Goal: Task Accomplishment & Management: Complete application form

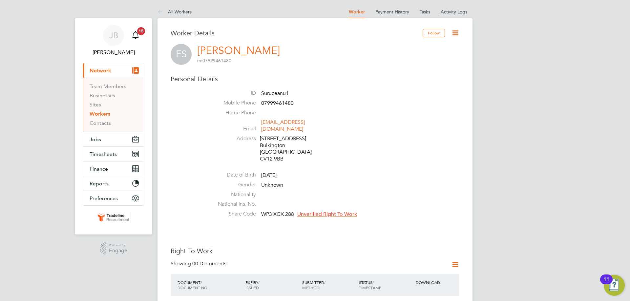
click at [302, 140] on div "21 Sowe Close Bulkington Warwickshire CV12 9BB" at bounding box center [291, 148] width 62 height 27
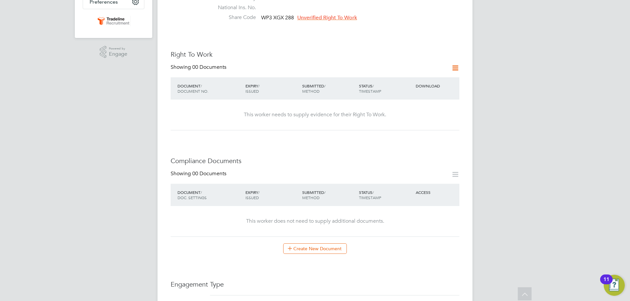
click at [452, 64] on icon at bounding box center [455, 68] width 8 height 8
click at [399, 75] on li "Add Right To Work Document" at bounding box center [418, 76] width 79 height 9
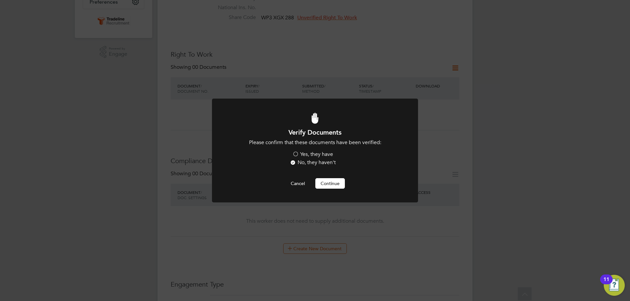
scroll to position [0, 0]
click at [304, 149] on li "Please confirm that these documents have been verified: Yes, they have No, they…" at bounding box center [315, 153] width 171 height 28
click at [304, 152] on label "Yes, they have" at bounding box center [312, 154] width 41 height 7
click at [0, 0] on input "Yes, they have" at bounding box center [0, 0] width 0 height 0
click at [329, 182] on button "Continue" at bounding box center [330, 183] width 30 height 10
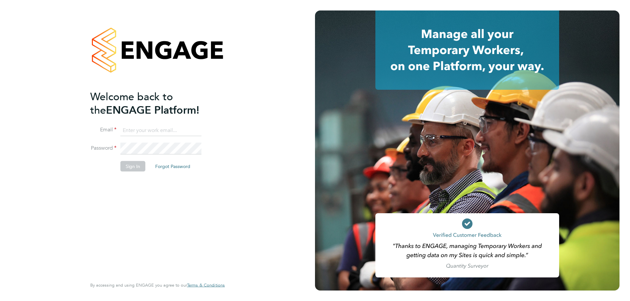
type input "jake@tradelinerecruitment.co.uk"
click at [156, 138] on li "Email jake@tradelinerecruitment.co.uk" at bounding box center [154, 134] width 128 height 18
click at [132, 165] on button "Sign In" at bounding box center [132, 166] width 25 height 10
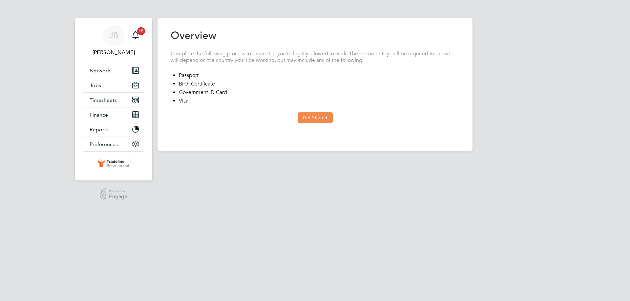
click at [326, 117] on button "Get Started" at bounding box center [314, 117] width 35 height 10
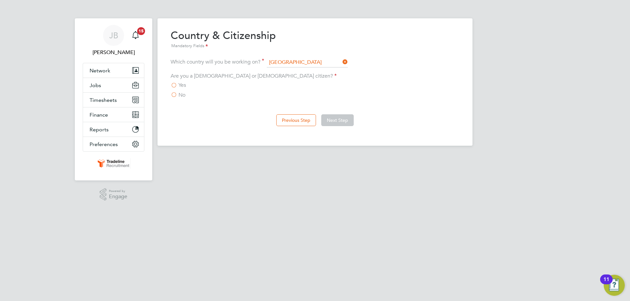
click at [174, 96] on label "No" at bounding box center [178, 95] width 15 height 7
click at [0, 0] on input "No" at bounding box center [0, 0] width 0 height 0
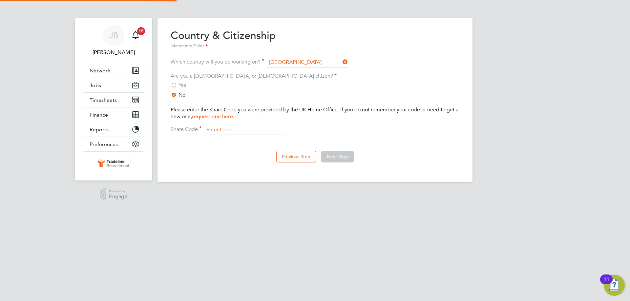
click at [225, 131] on input at bounding box center [244, 130] width 81 height 10
paste input "WP3 XGX 288"
type input "WP3 XGX 288"
click at [330, 156] on button "Next Step" at bounding box center [337, 157] width 32 height 12
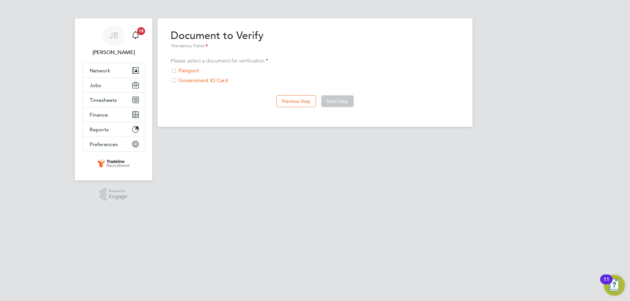
click at [184, 68] on div "Passport" at bounding box center [315, 71] width 289 height 7
click at [320, 97] on div "Previous Step Next Step" at bounding box center [315, 101] width 289 height 26
click at [333, 103] on button "Next Step" at bounding box center [337, 101] width 32 height 12
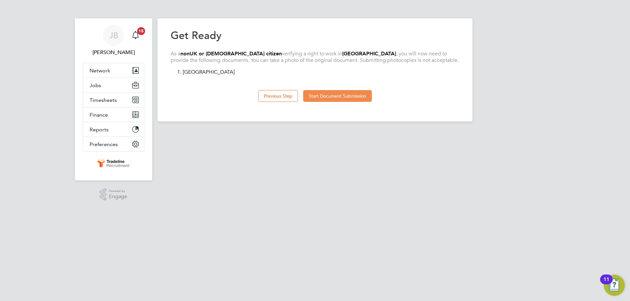
click at [326, 93] on button "Start Document Submission" at bounding box center [337, 96] width 69 height 12
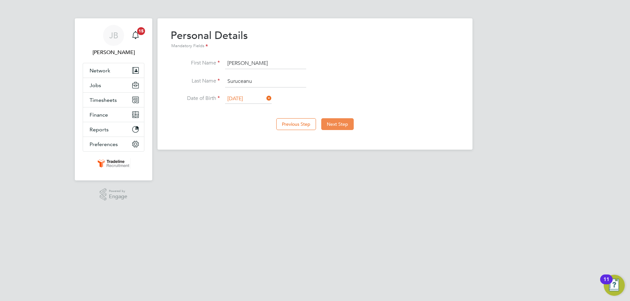
click at [336, 126] on button "Next Step" at bounding box center [337, 124] width 32 height 12
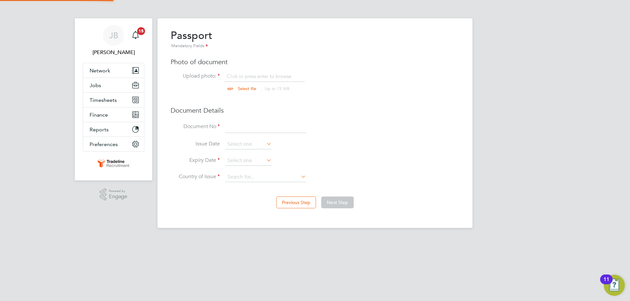
scroll to position [9, 81]
click at [240, 77] on input "file" at bounding box center [253, 83] width 103 height 20
type input "C:\fakepath\Passport.jpg"
click at [246, 124] on input at bounding box center [265, 127] width 81 height 12
type input "059147586"
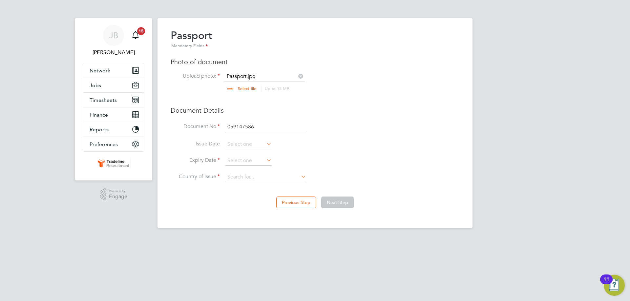
click at [256, 155] on li "Issue Date" at bounding box center [315, 148] width 289 height 16
click at [256, 162] on input at bounding box center [248, 161] width 47 height 10
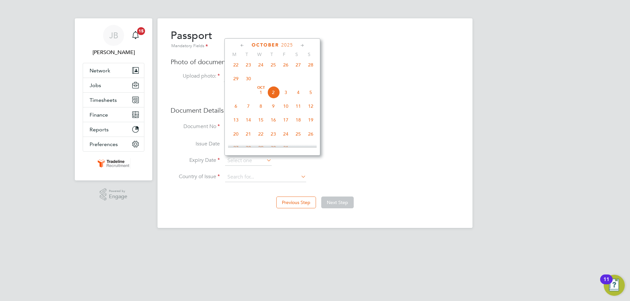
click at [282, 45] on span "2025" at bounding box center [287, 45] width 12 height 6
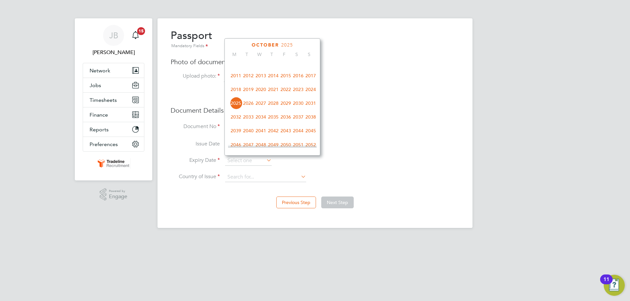
click at [300, 110] on span "2030" at bounding box center [298, 103] width 12 height 12
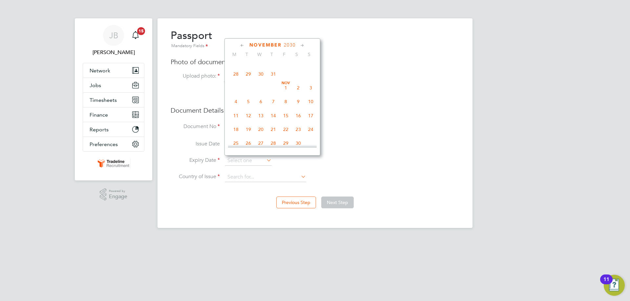
scroll to position [239, 0]
click at [311, 97] on span "27" at bounding box center [310, 93] width 12 height 12
type input "27 Oct 2030"
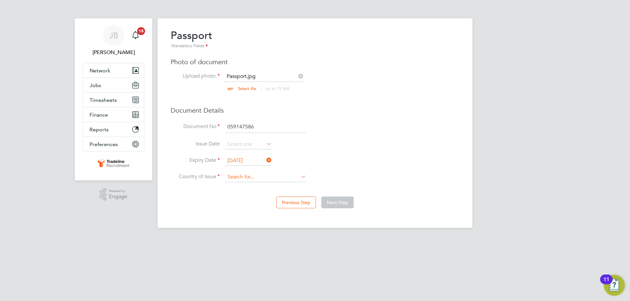
click at [274, 178] on input at bounding box center [265, 177] width 81 height 10
type input "ROMA"
click at [253, 188] on li "Loading data" at bounding box center [266, 186] width 82 height 9
click at [255, 179] on input at bounding box center [265, 177] width 81 height 10
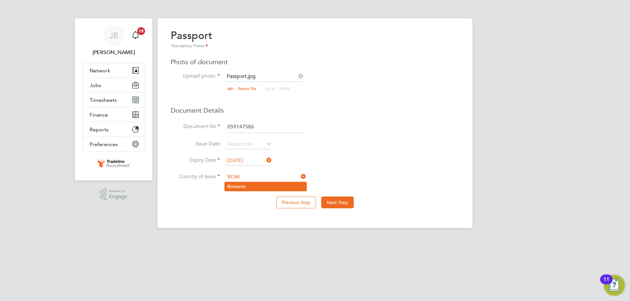
click at [248, 186] on li "Rom ania" at bounding box center [266, 186] width 82 height 9
type input "Romania"
click at [343, 202] on button "Next Step" at bounding box center [337, 203] width 32 height 12
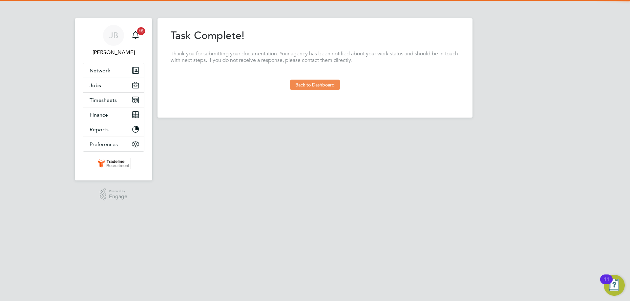
click at [324, 85] on button "Back to Dashboard" at bounding box center [315, 85] width 50 height 10
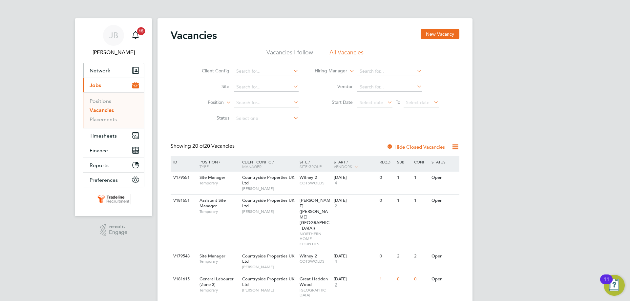
click at [113, 73] on button "Network" at bounding box center [113, 70] width 61 height 14
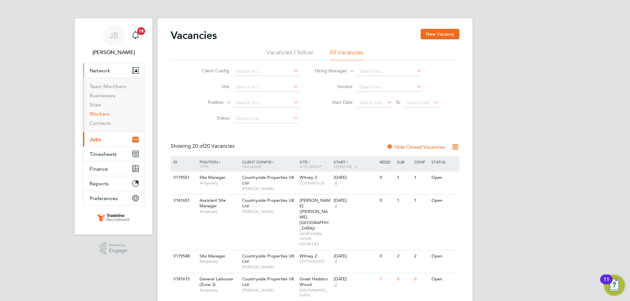
click at [102, 116] on link "Workers" at bounding box center [100, 114] width 20 height 6
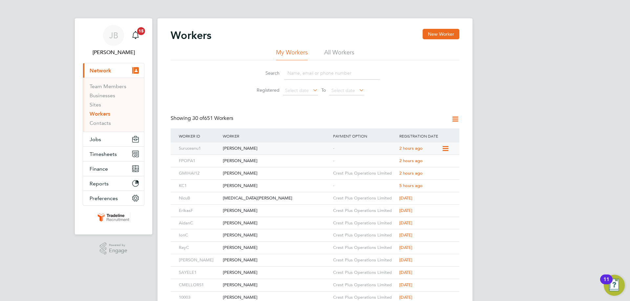
click at [268, 150] on div "Eduard Suruceanu" at bounding box center [276, 149] width 110 height 12
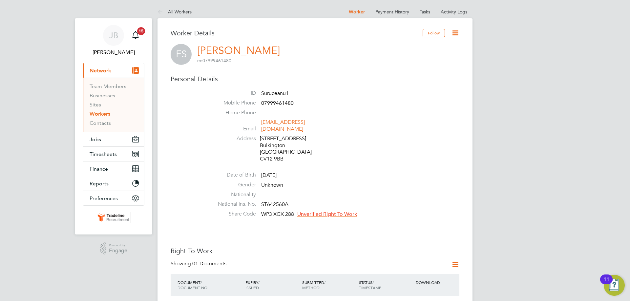
click at [459, 32] on icon at bounding box center [455, 33] width 8 height 8
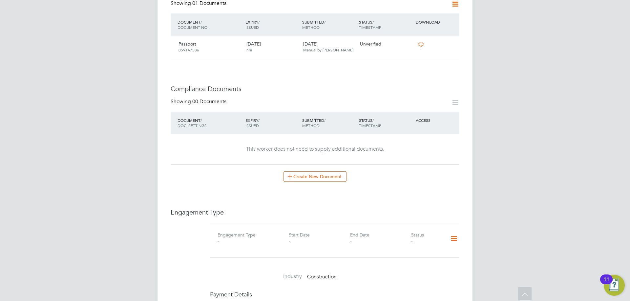
scroll to position [295, 0]
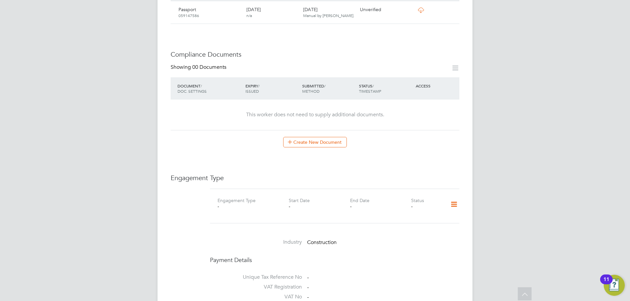
click at [458, 203] on icon at bounding box center [453, 204] width 11 height 15
click at [415, 227] on li "Add Engagement Type" at bounding box center [420, 226] width 74 height 9
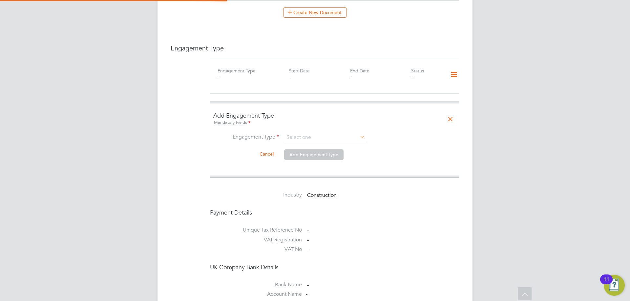
scroll to position [426, 0]
click at [305, 132] on input at bounding box center [324, 136] width 81 height 9
click at [316, 170] on li "Umbrella" at bounding box center [325, 168] width 82 height 10
type input "Umbrella"
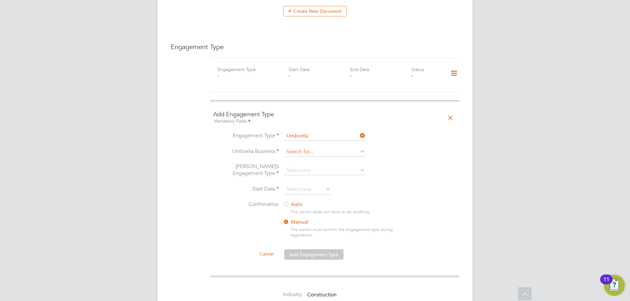
click at [309, 148] on input at bounding box center [324, 152] width 81 height 9
click at [309, 158] on li "Cres t Plus Operations Limited" at bounding box center [325, 156] width 82 height 10
type input "Crest Plus Operations Limited"
click at [297, 167] on input at bounding box center [324, 170] width 81 height 9
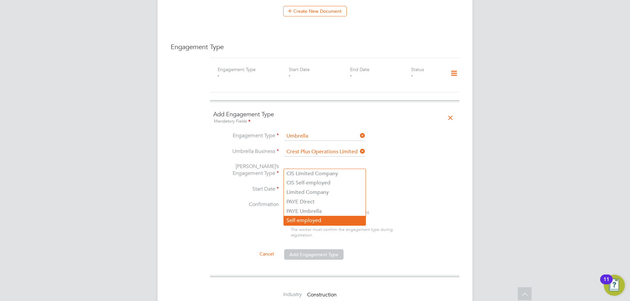
click at [317, 216] on li "Self-employed" at bounding box center [325, 221] width 82 height 10
type input "Self-employed"
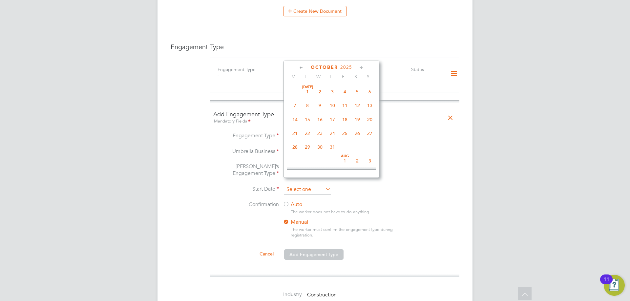
scroll to position [185, 0]
click at [322, 185] on input at bounding box center [307, 190] width 47 height 10
click at [292, 101] on span "29" at bounding box center [295, 101] width 12 height 12
type input "[DATE]"
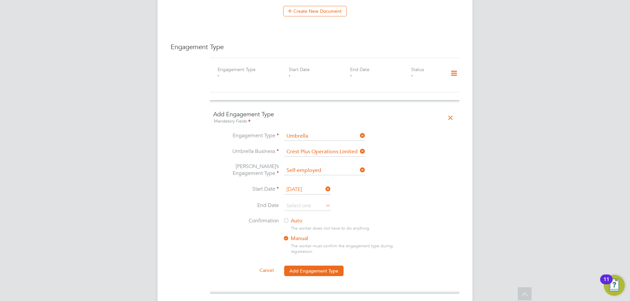
click at [300, 218] on label "Auto" at bounding box center [342, 221] width 118 height 7
click at [318, 266] on button "Add Engagement Type" at bounding box center [313, 271] width 59 height 10
click at [318, 265] on div "Sorry, we are having problems connecting to our services." at bounding box center [314, 90] width 315 height 1023
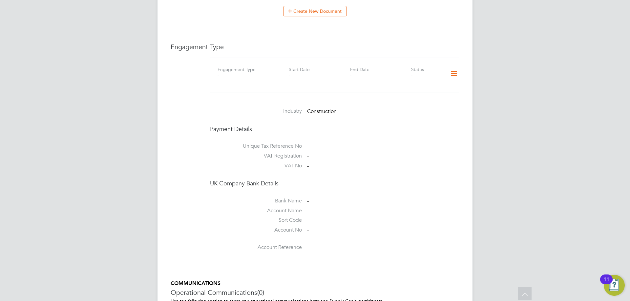
click at [452, 71] on icon at bounding box center [453, 73] width 11 height 15
click at [261, 117] on div "Industry Construction" at bounding box center [334, 112] width 249 height 25
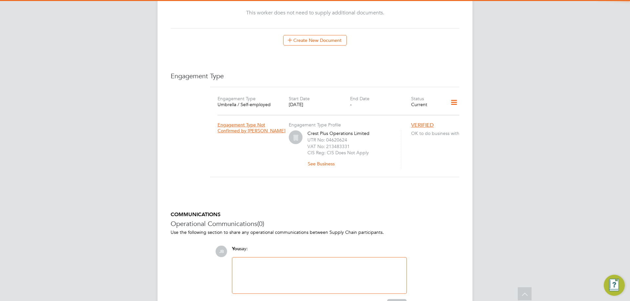
scroll to position [426, 0]
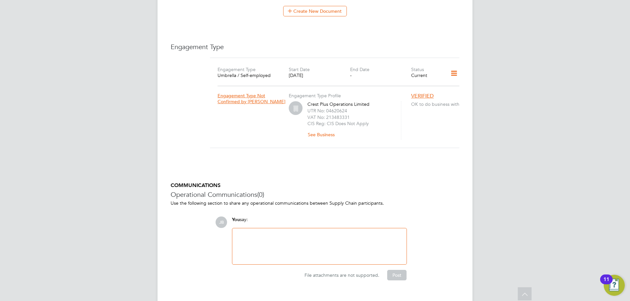
click at [457, 68] on icon at bounding box center [453, 73] width 11 height 15
click at [419, 93] on li "Add Engagement Type" at bounding box center [419, 95] width 75 height 9
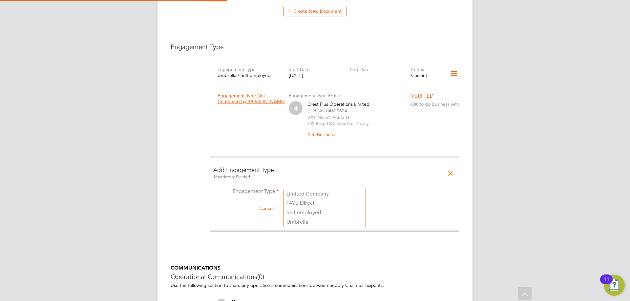
click at [306, 188] on input at bounding box center [324, 192] width 81 height 9
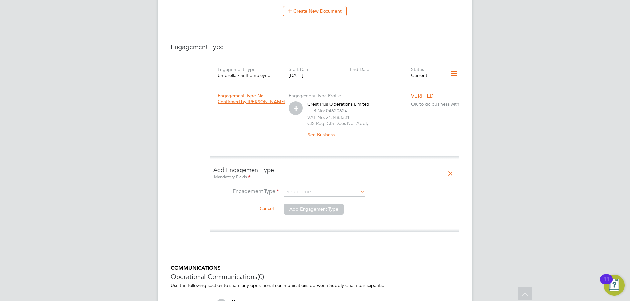
click at [319, 219] on li "Umbrella" at bounding box center [325, 223] width 82 height 10
type input "Umbrella"
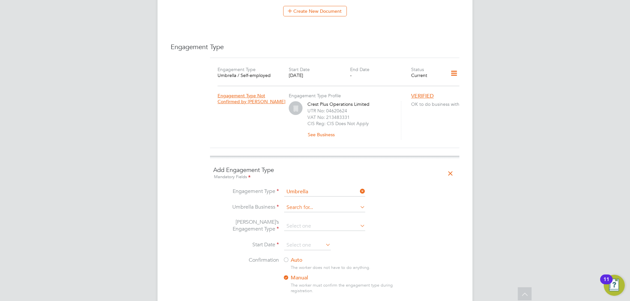
click at [309, 205] on div "All Workers Worker Payment History Tasks Activity Logs Worker Payment History T…" at bounding box center [314, 33] width 315 height 908
click at [304, 209] on li "Cres t Plus Operations Limited" at bounding box center [325, 210] width 82 height 10
type input "Crest Plus Operations Limited"
click at [309, 222] on input at bounding box center [324, 226] width 81 height 9
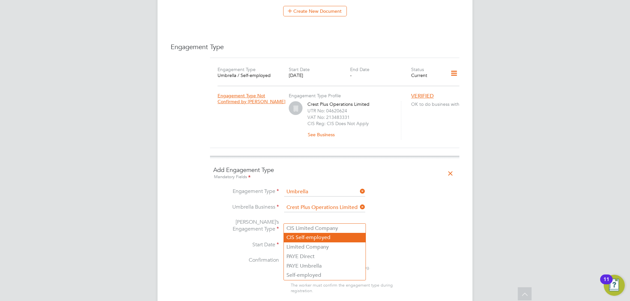
click at [342, 234] on li "CIS Self-employed" at bounding box center [325, 238] width 82 height 10
type input "CIS Self-employed"
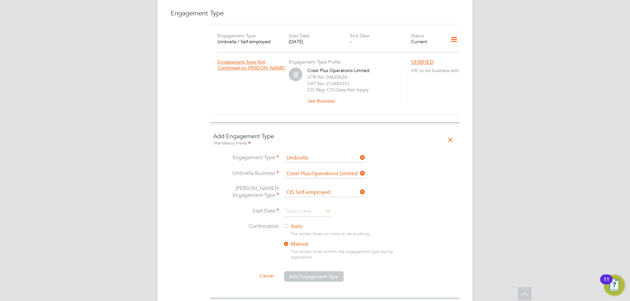
scroll to position [492, 0]
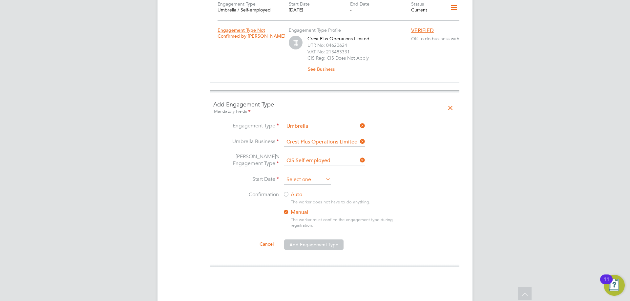
click at [315, 175] on input at bounding box center [307, 180] width 47 height 10
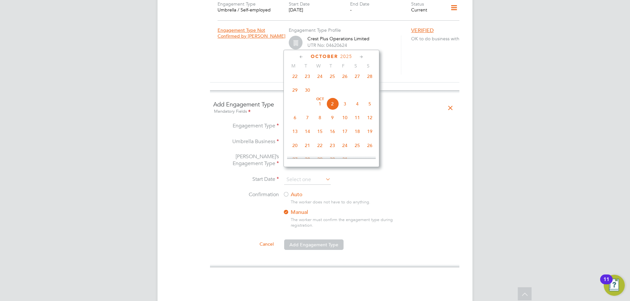
click at [290, 96] on span "29" at bounding box center [295, 90] width 12 height 12
type input "29 Sep 2025"
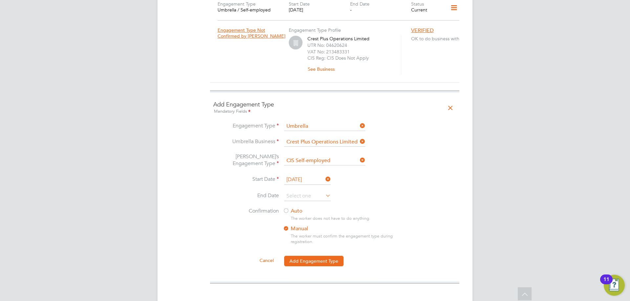
click at [290, 208] on label "Auto" at bounding box center [342, 211] width 118 height 7
click at [313, 242] on li "Confirmation Auto The worker does not have to do anything. Manual The worker mu…" at bounding box center [334, 232] width 243 height 48
click at [309, 256] on button "Add Engagement Type" at bounding box center [313, 261] width 59 height 10
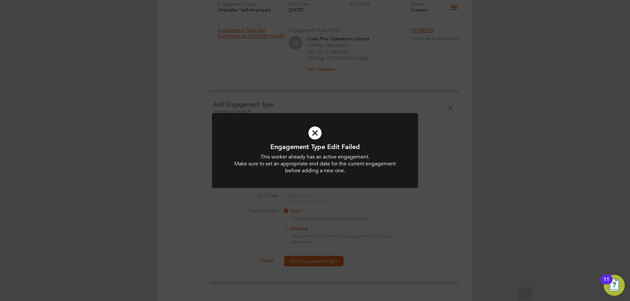
click at [315, 137] on icon at bounding box center [315, 133] width 171 height 26
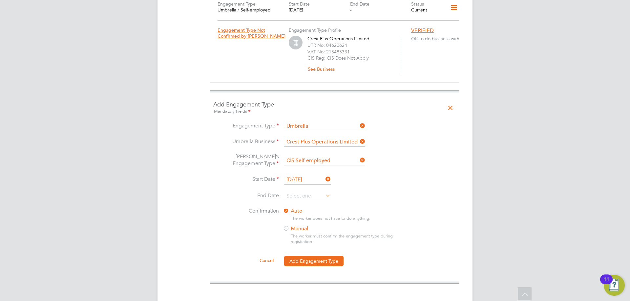
click at [447, 101] on icon at bounding box center [449, 108] width 11 height 15
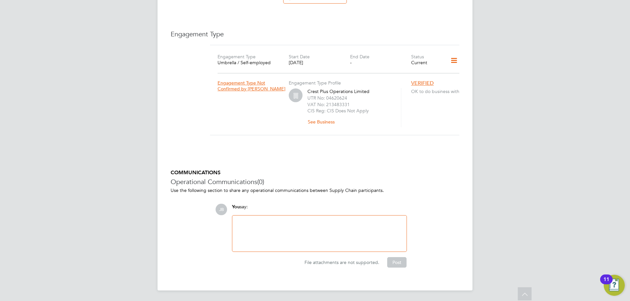
scroll to position [432, 0]
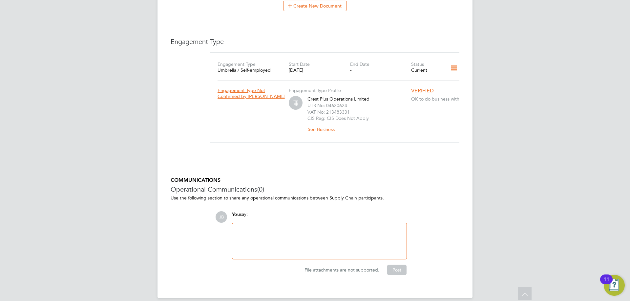
click at [339, 103] on label "UTR No: 04620624" at bounding box center [327, 106] width 40 height 6
click at [456, 61] on icon at bounding box center [453, 68] width 11 height 15
click at [413, 81] on li "Edit Engagement Type" at bounding box center [419, 80] width 75 height 9
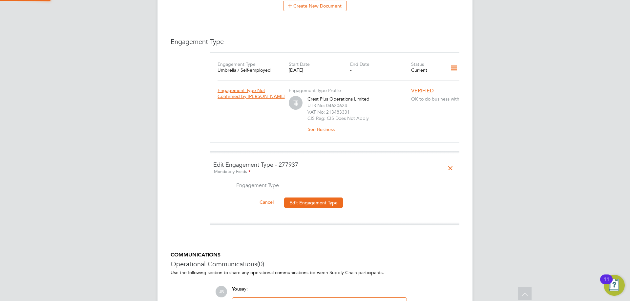
scroll to position [492, 0]
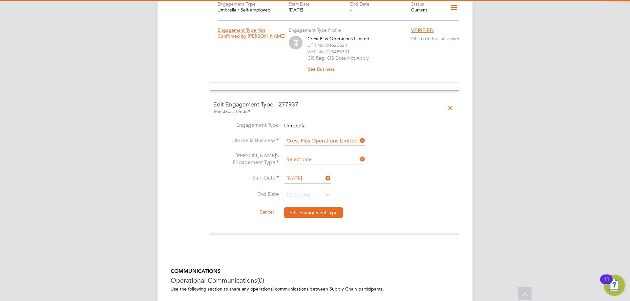
click at [315, 155] on input at bounding box center [324, 159] width 81 height 9
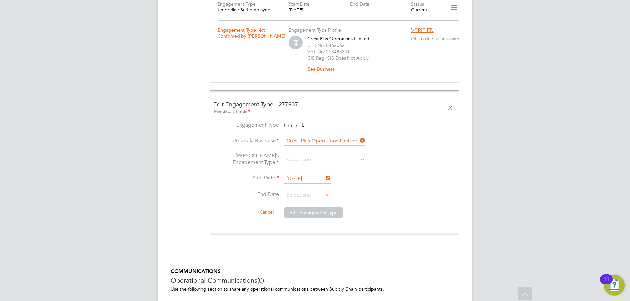
click at [316, 172] on li "CIS Self-employed" at bounding box center [325, 172] width 82 height 10
type input "CIS Self-employed"
click at [307, 208] on button "Edit Engagement Type" at bounding box center [313, 213] width 59 height 10
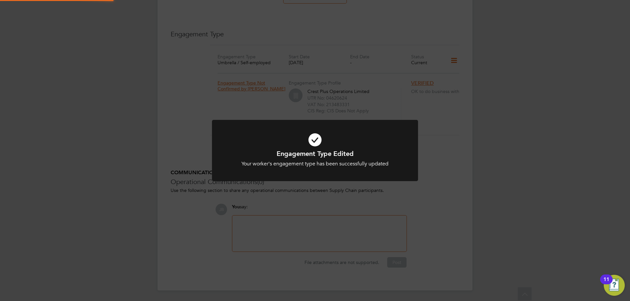
scroll to position [432, 0]
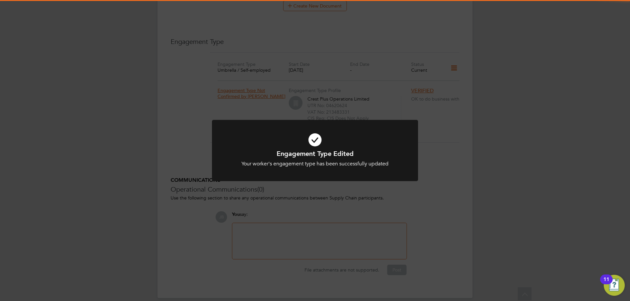
click at [311, 144] on icon at bounding box center [315, 140] width 171 height 26
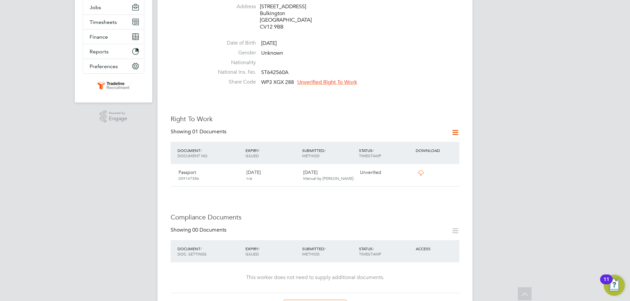
scroll to position [104, 0]
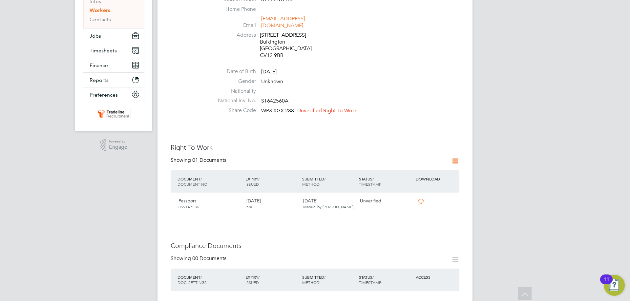
click at [329, 108] on span "Unverified Right To Work" at bounding box center [327, 111] width 60 height 7
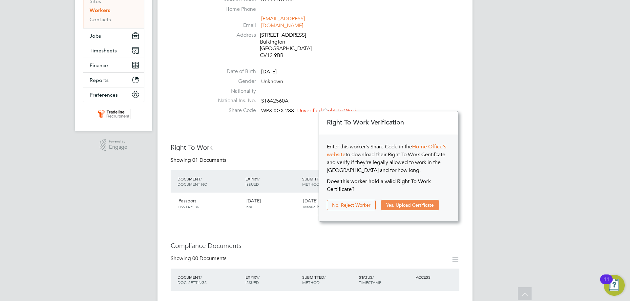
click at [423, 202] on button "Yes, Upload Certificate" at bounding box center [410, 205] width 58 height 10
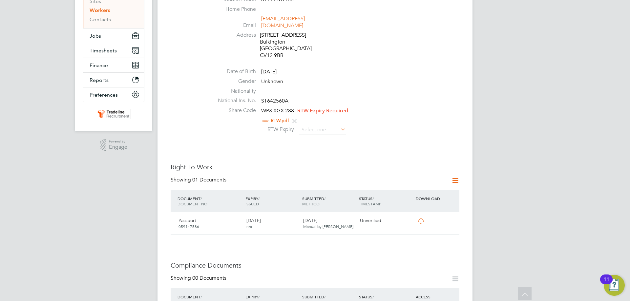
click at [347, 130] on li "Share Code WP3 XGX 288 RTW Expiry Required RTW.pdf RTW Expiry" at bounding box center [334, 122] width 249 height 30
click at [339, 125] on icon at bounding box center [339, 129] width 0 height 9
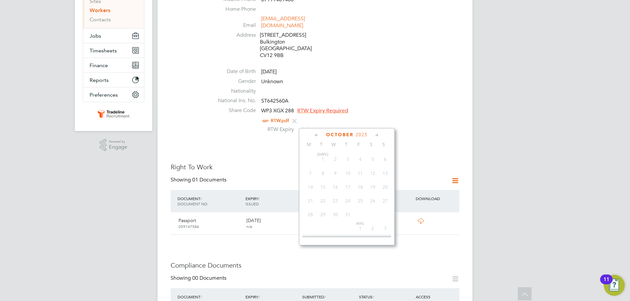
scroll to position [185, 0]
click at [365, 135] on span "2025" at bounding box center [361, 135] width 12 height 6
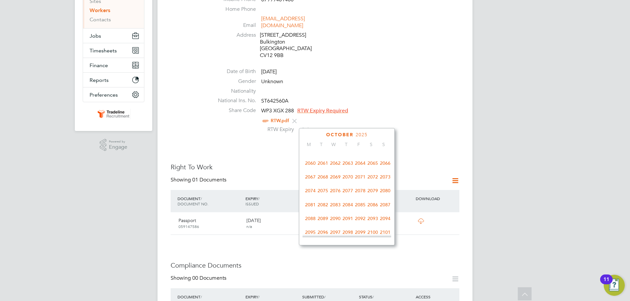
scroll to position [305, 0]
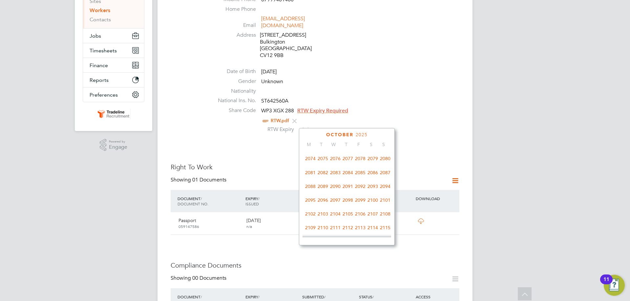
click at [371, 207] on span "2100" at bounding box center [372, 200] width 12 height 12
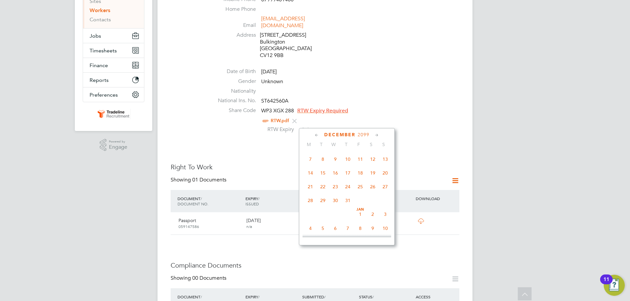
scroll to position [130, 0]
click at [365, 183] on span "Jan 1" at bounding box center [360, 181] width 12 height 12
type input "01 Jan 2100"
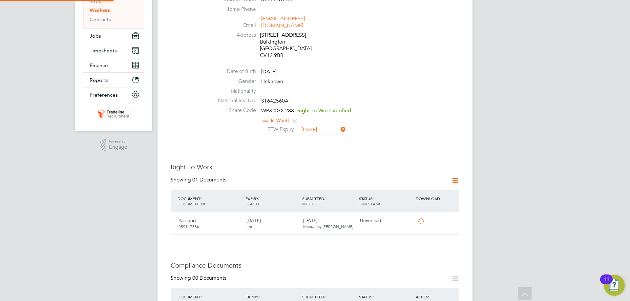
scroll to position [7, 53]
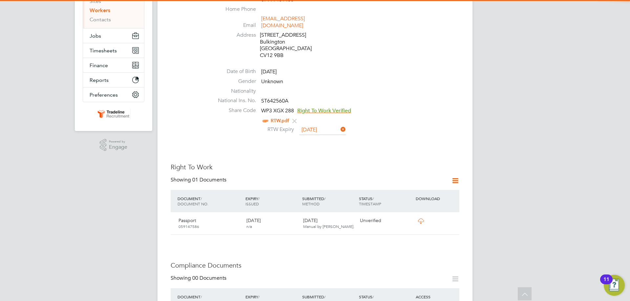
click at [395, 129] on li "Share Code WP3 XGX 288 Right To Work Verified RTW.pdf RTW Expiry 01 Jan 2100" at bounding box center [334, 122] width 249 height 30
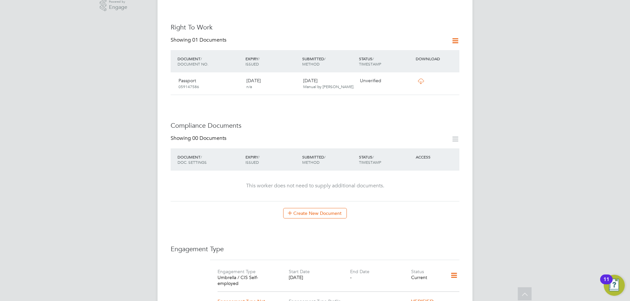
scroll to position [268, 0]
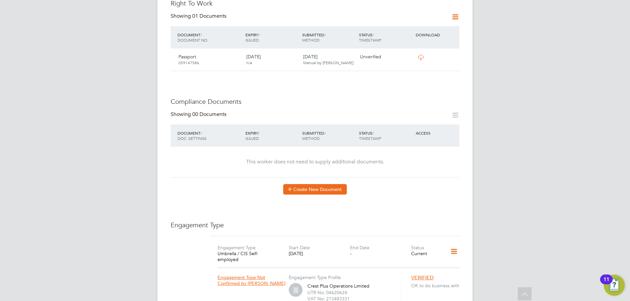
click at [313, 184] on button "Create New Document" at bounding box center [315, 189] width 64 height 10
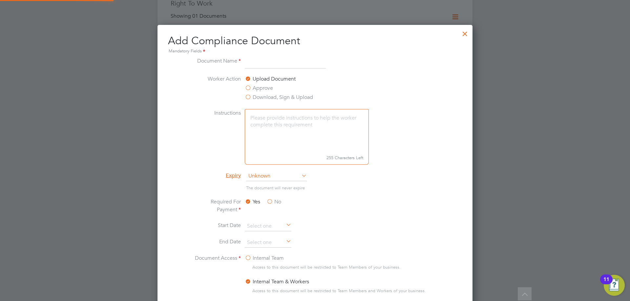
scroll to position [344, 315]
type input "CSCS"
click at [273, 176] on span "Unknown" at bounding box center [276, 177] width 61 height 10
click at [265, 218] on li "Specific date" at bounding box center [276, 220] width 61 height 9
click at [270, 239] on input at bounding box center [268, 243] width 47 height 10
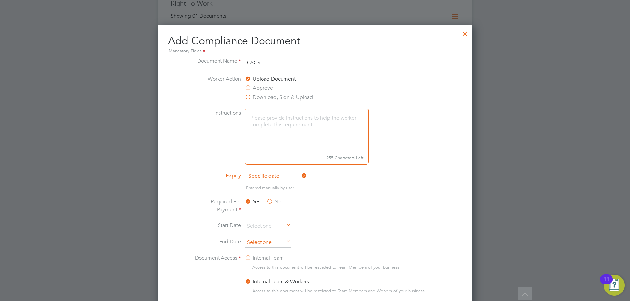
scroll to position [185, 0]
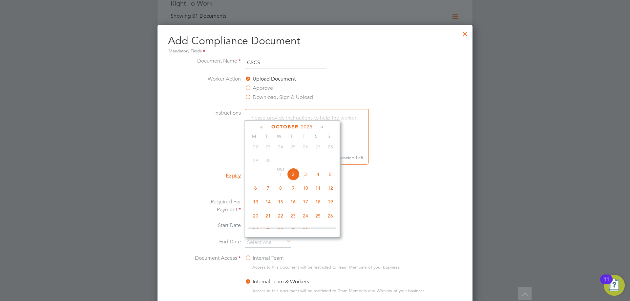
click at [305, 132] on div "October 2025 M T W T F S S Jul 1 2 3 4 5 6 7 8 9 10 11 12 13 14 15 16 17 18 19 …" at bounding box center [292, 178] width 96 height 117
click at [311, 130] on span "2025" at bounding box center [309, 127] width 12 height 6
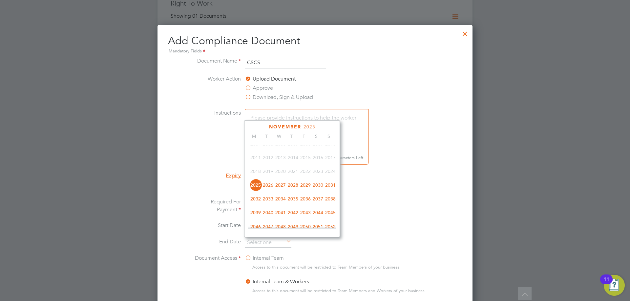
click at [284, 189] on span "2027" at bounding box center [280, 185] width 12 height 12
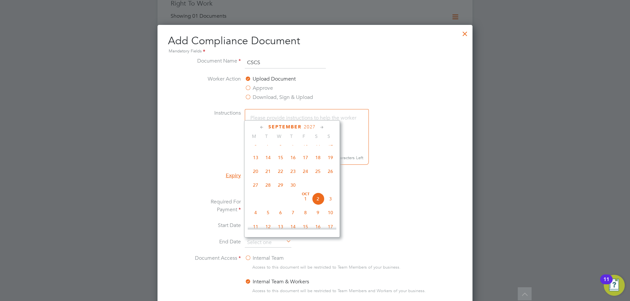
click at [283, 186] on span "29" at bounding box center [280, 185] width 12 height 12
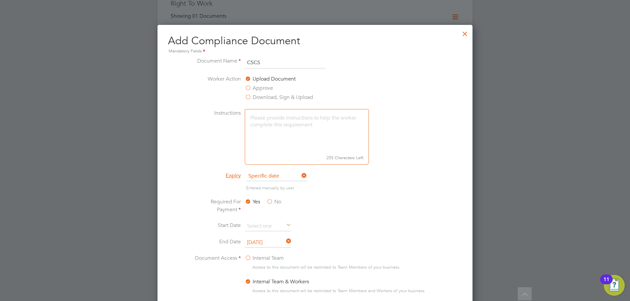
click at [279, 242] on input "29 Sep 2027" at bounding box center [268, 243] width 47 height 10
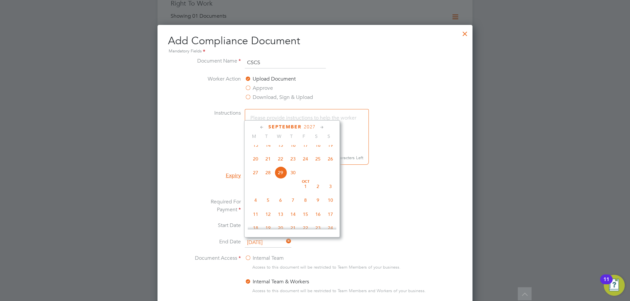
click at [293, 179] on span "30" at bounding box center [293, 173] width 12 height 12
type input "30 Sep 2027"
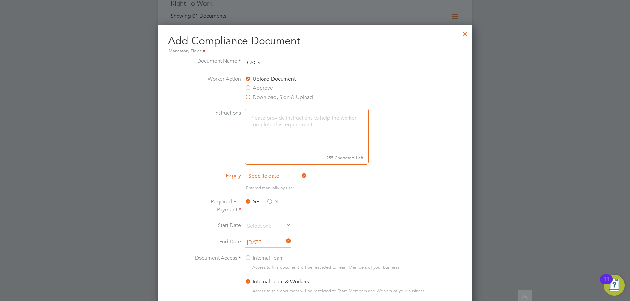
scroll to position [333, 0]
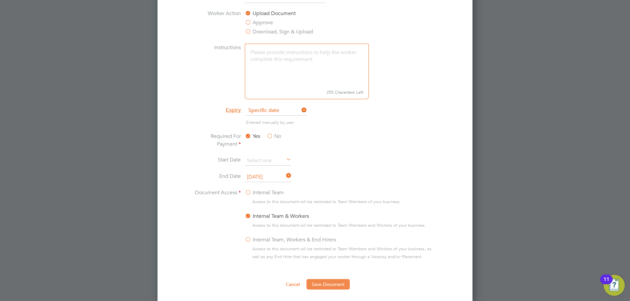
click at [330, 283] on button "Save Document" at bounding box center [327, 284] width 43 height 10
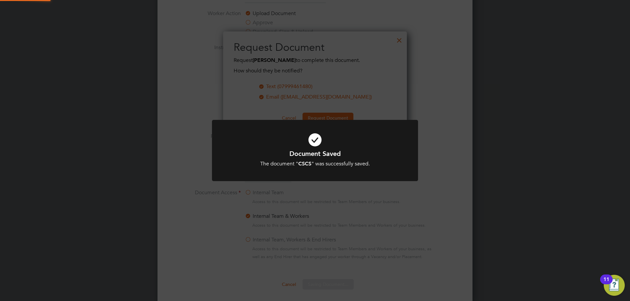
scroll to position [105, 184]
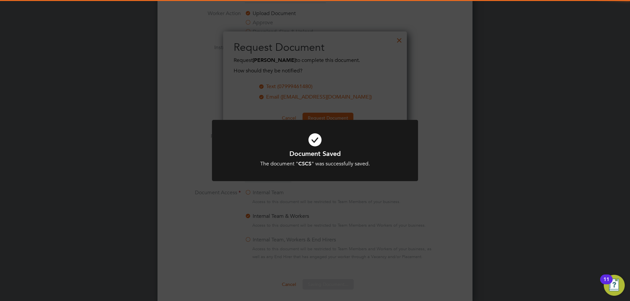
click at [315, 144] on icon at bounding box center [315, 140] width 171 height 26
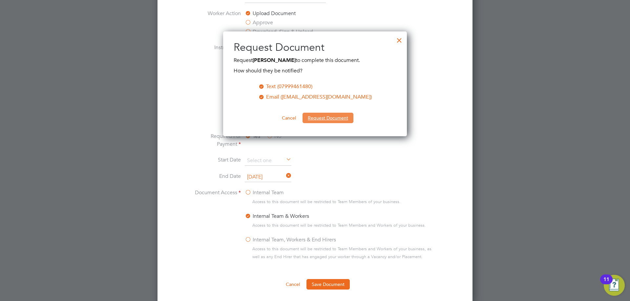
click at [328, 118] on button "Request Document" at bounding box center [327, 118] width 51 height 10
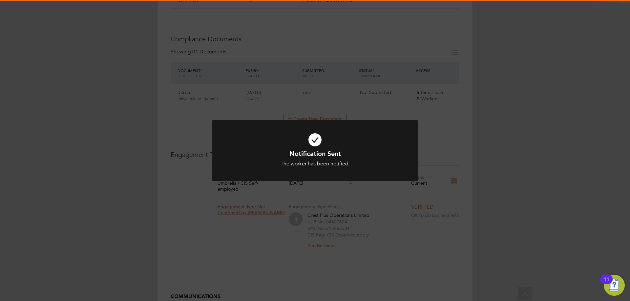
click at [315, 138] on icon at bounding box center [315, 140] width 171 height 26
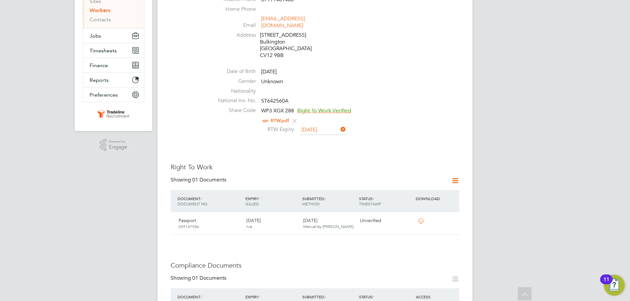
scroll to position [202, 0]
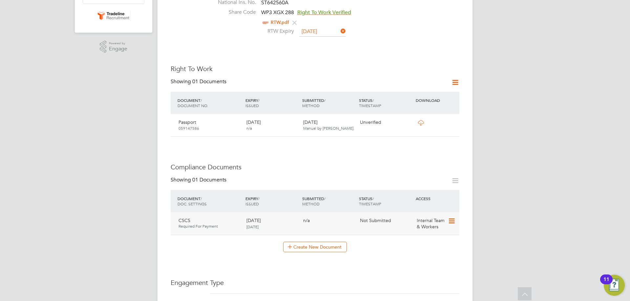
click at [448, 217] on icon at bounding box center [451, 221] width 7 height 8
click at [430, 238] on li "Submit Document" at bounding box center [430, 239] width 49 height 9
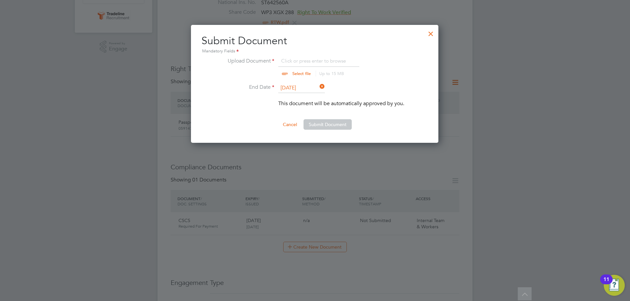
click at [296, 61] on input "file" at bounding box center [307, 67] width 103 height 20
type input "C:\fakepath\CSCS.jpg"
click at [332, 126] on button "Submit Document" at bounding box center [327, 124] width 48 height 10
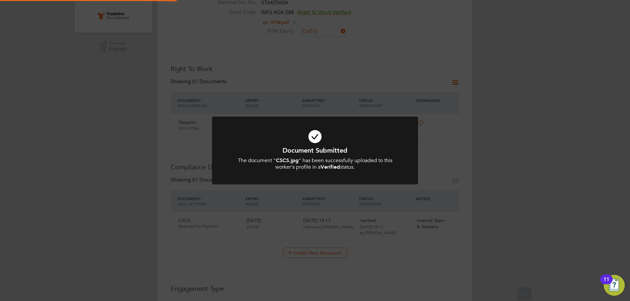
click at [312, 147] on h1 "Document Submitted" at bounding box center [315, 150] width 171 height 9
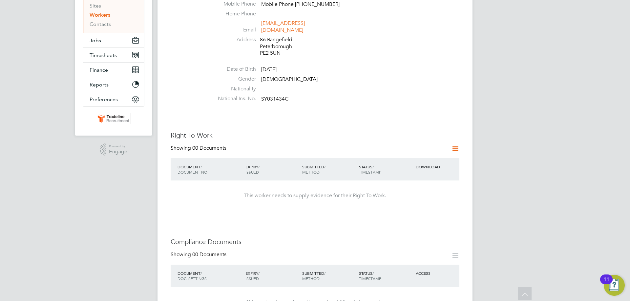
scroll to position [98, 0]
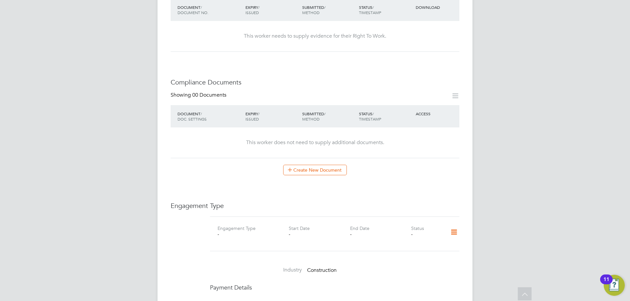
scroll to position [361, 0]
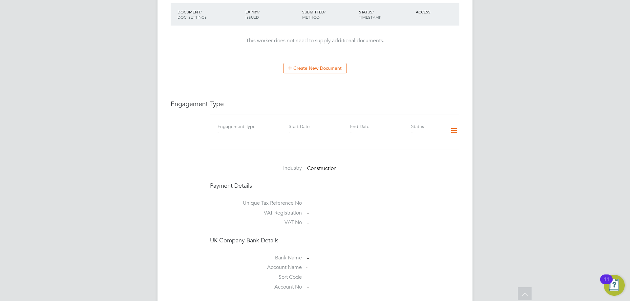
click at [458, 128] on icon at bounding box center [453, 130] width 11 height 15
click at [402, 153] on li "Add Engagement Type" at bounding box center [420, 152] width 74 height 9
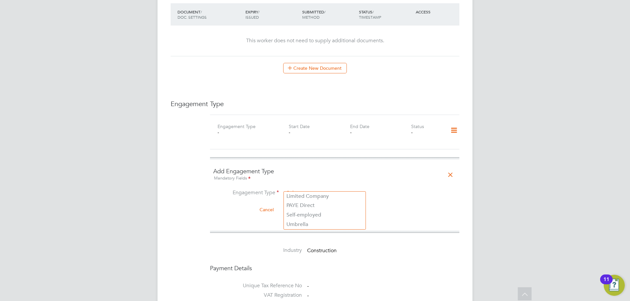
click at [314, 189] on input at bounding box center [324, 193] width 81 height 9
click at [312, 222] on li "Umbrella" at bounding box center [325, 225] width 82 height 10
type input "Umbrella"
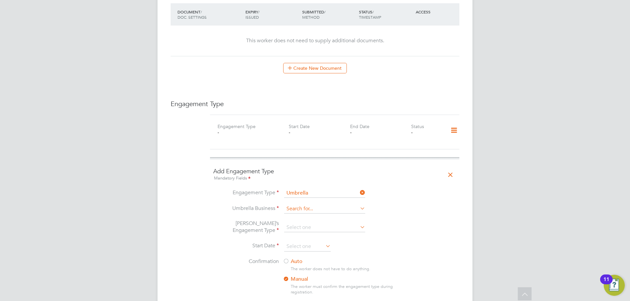
click at [311, 205] on input at bounding box center [324, 209] width 81 height 9
click at [311, 209] on li "Cres t Plus Operations Limited" at bounding box center [325, 213] width 82 height 10
type input "Crest Plus Operations Limited"
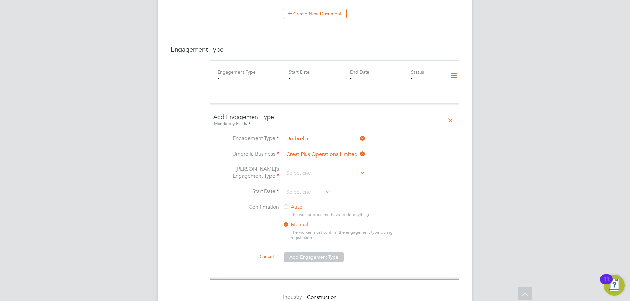
scroll to position [459, 0]
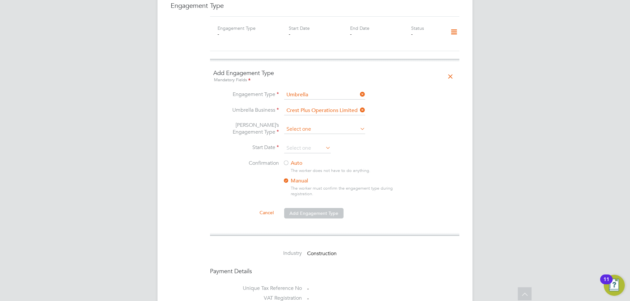
click at [306, 125] on input at bounding box center [324, 129] width 81 height 9
click at [314, 143] on li "CIS Self-employed" at bounding box center [325, 142] width 82 height 10
type input "CIS Self-employed"
click at [311, 144] on input at bounding box center [307, 149] width 47 height 10
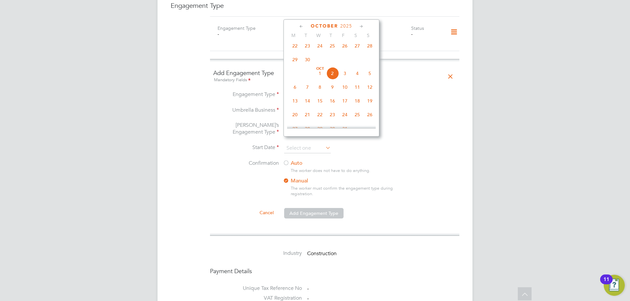
click at [290, 60] on span "29" at bounding box center [295, 59] width 12 height 12
type input "[DATE]"
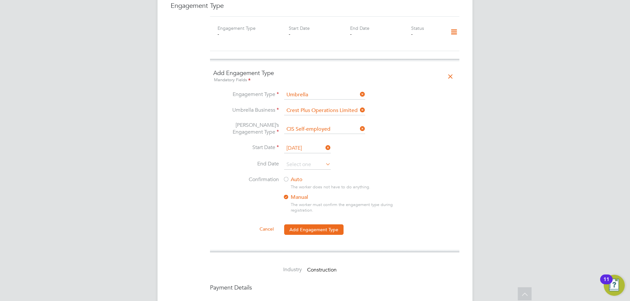
click at [297, 176] on label "Auto" at bounding box center [342, 179] width 118 height 7
click at [314, 225] on button "Add Engagement Type" at bounding box center [313, 230] width 59 height 10
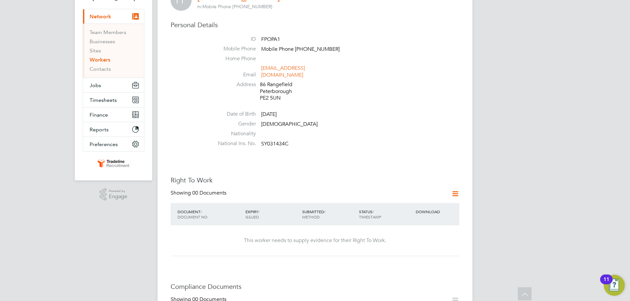
scroll to position [95, 0]
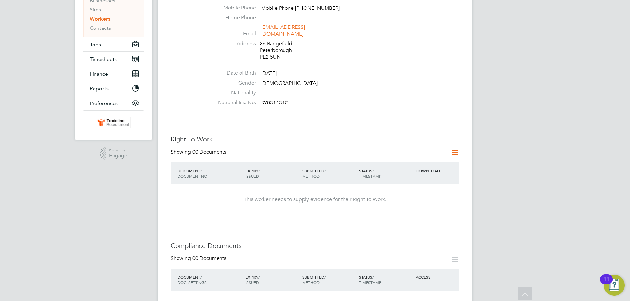
click at [215, 70] on label "Date of Birth" at bounding box center [233, 73] width 46 height 7
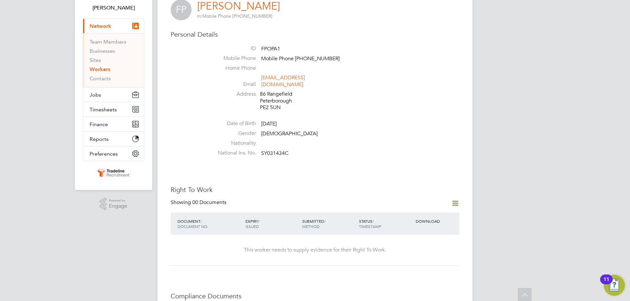
scroll to position [0, 0]
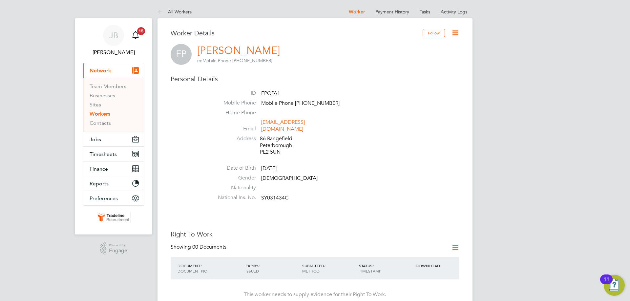
drag, startPoint x: 191, startPoint y: 100, endPoint x: 210, endPoint y: 120, distance: 27.8
click at [191, 100] on div "Personal Details ID FPOPA1 Mobile Phone Mobile Phone 07902569523 Home Phone Ema…" at bounding box center [315, 139] width 289 height 129
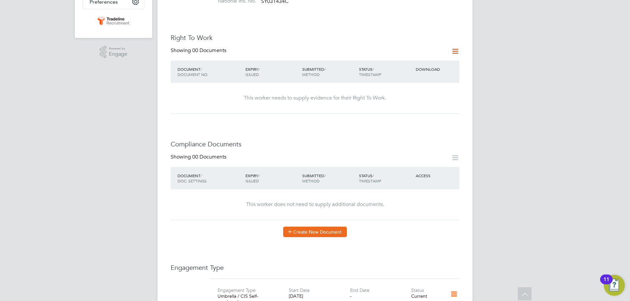
click at [308, 227] on button "Create New Document" at bounding box center [315, 232] width 64 height 10
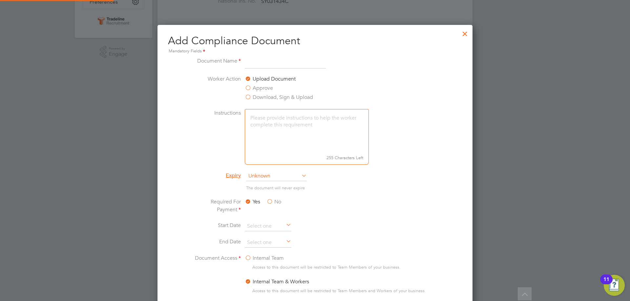
scroll to position [344, 315]
click at [467, 32] on div at bounding box center [465, 32] width 12 height 12
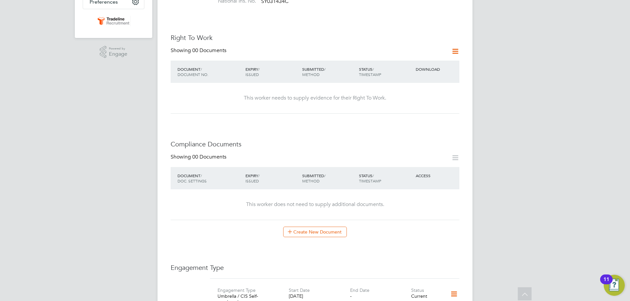
click at [459, 45] on div "Worker Details Follow FP Fiodor Popa m: Mobile Phone 07902569523 Personal Detai…" at bounding box center [314, 175] width 315 height 707
click at [458, 47] on icon at bounding box center [455, 51] width 8 height 8
click at [410, 59] on li "Add Right To Work Document" at bounding box center [418, 60] width 79 height 9
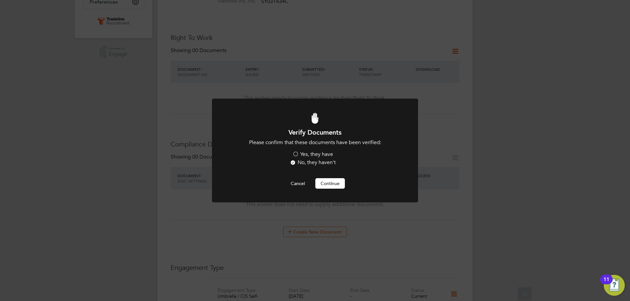
scroll to position [0, 0]
click at [312, 157] on label "Yes, they have" at bounding box center [312, 154] width 41 height 7
click at [0, 0] on input "Yes, they have" at bounding box center [0, 0] width 0 height 0
click at [332, 186] on button "Continue" at bounding box center [330, 183] width 30 height 10
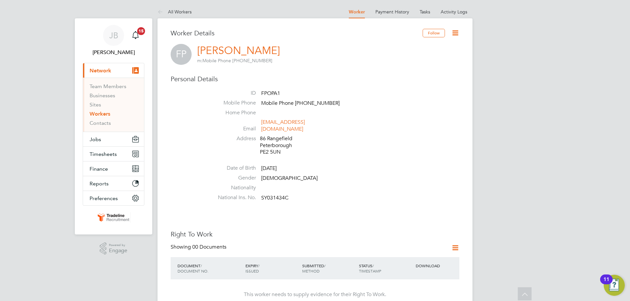
scroll to position [197, 0]
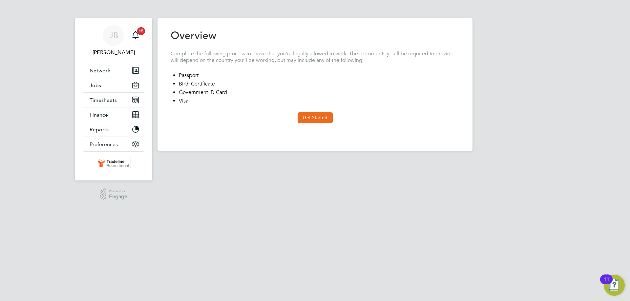
click at [216, 110] on at-step "Overview Complete the following process to prove that you’re legally allowed to…" at bounding box center [315, 76] width 289 height 94
click at [315, 122] on button "Get Started" at bounding box center [314, 117] width 35 height 10
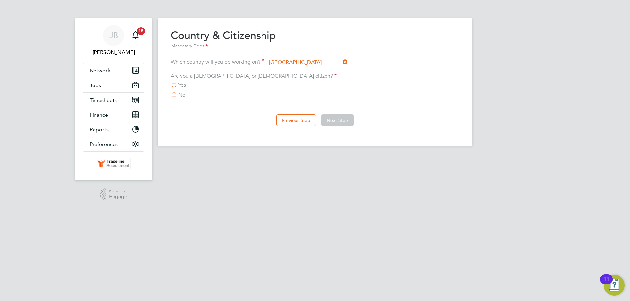
click at [175, 94] on label "No" at bounding box center [178, 95] width 15 height 7
click at [0, 0] on input "No" at bounding box center [0, 0] width 0 height 0
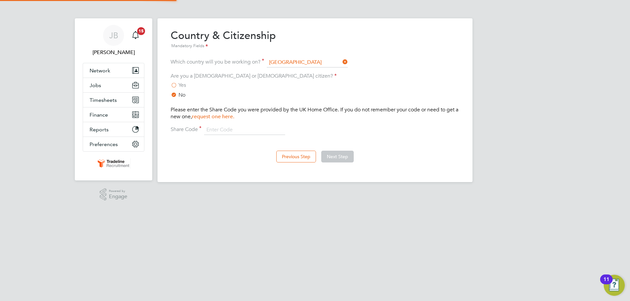
click at [251, 124] on div "Please enter the Share Code you were provided by the UK Home Office. If you do …" at bounding box center [315, 121] width 289 height 29
click at [248, 129] on input at bounding box center [244, 130] width 81 height 10
paste input "WWL FTK 2AE"
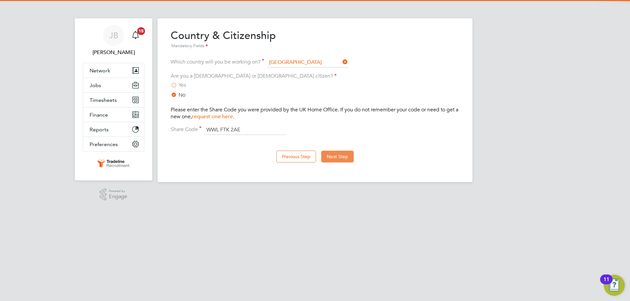
type input "WWL FTK 2AE"
click at [339, 156] on button "Next Step" at bounding box center [337, 157] width 32 height 12
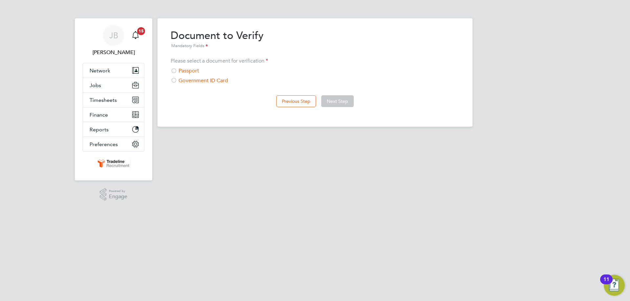
click at [195, 70] on div "Passport" at bounding box center [315, 71] width 289 height 7
click at [350, 103] on button "Next Step" at bounding box center [337, 101] width 32 height 12
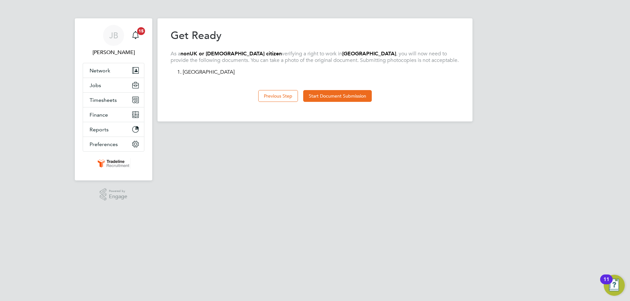
click at [355, 106] on div "Previous Step Start Document Submission" at bounding box center [315, 95] width 289 height 26
click at [333, 94] on button "Start Document Submission" at bounding box center [337, 96] width 69 height 12
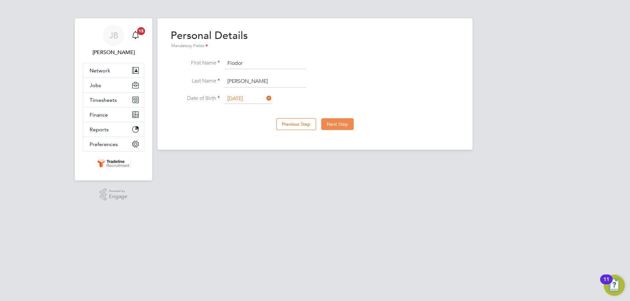
click at [328, 123] on button "Next Step" at bounding box center [337, 124] width 32 height 12
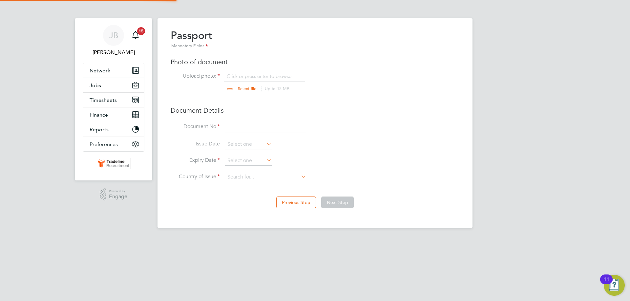
scroll to position [9, 81]
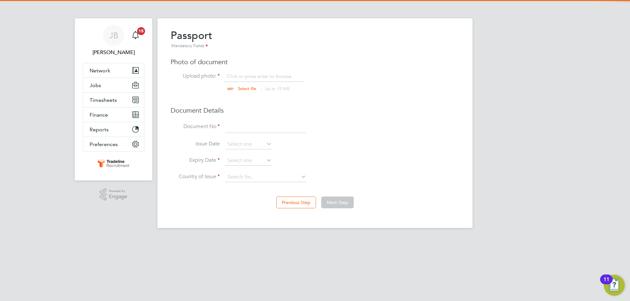
click at [242, 74] on input "file" at bounding box center [253, 83] width 103 height 20
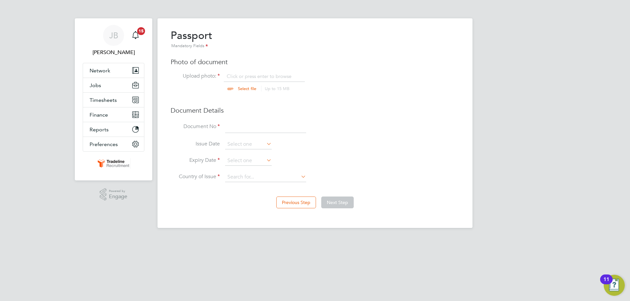
type input "C:\fakepath\PASSPORT.JPEG"
click at [266, 132] on input at bounding box center [265, 127] width 81 height 12
type input "054407944"
click at [257, 159] on input at bounding box center [248, 161] width 47 height 10
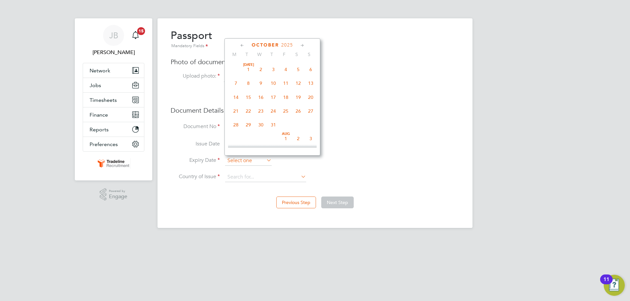
scroll to position [185, 0]
click at [288, 45] on span "2025" at bounding box center [287, 45] width 12 height 6
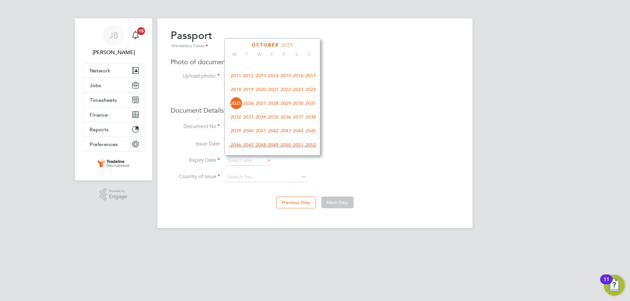
click at [286, 93] on span "2022" at bounding box center [285, 89] width 12 height 12
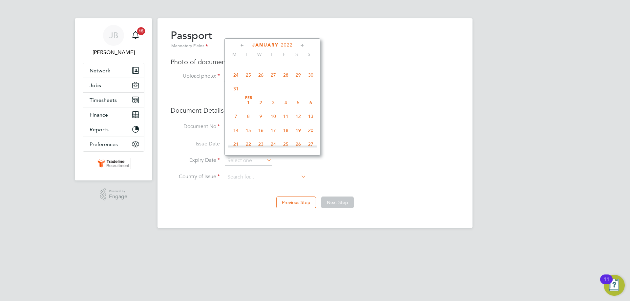
scroll to position [71, 0]
click at [246, 127] on span "25" at bounding box center [248, 123] width 12 height 12
type input "25 Jan 2022"
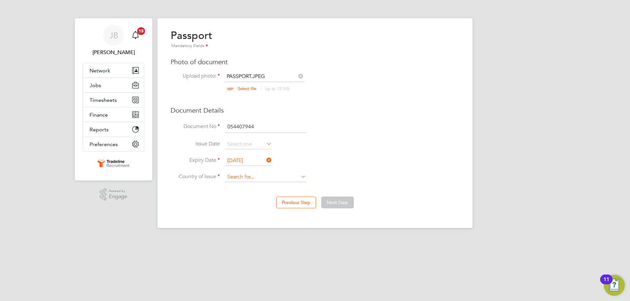
click at [256, 179] on input at bounding box center [265, 177] width 81 height 10
click at [254, 188] on li "Rom ania" at bounding box center [266, 186] width 82 height 9
type input "Romania"
click at [327, 204] on button "Next Step" at bounding box center [337, 203] width 32 height 12
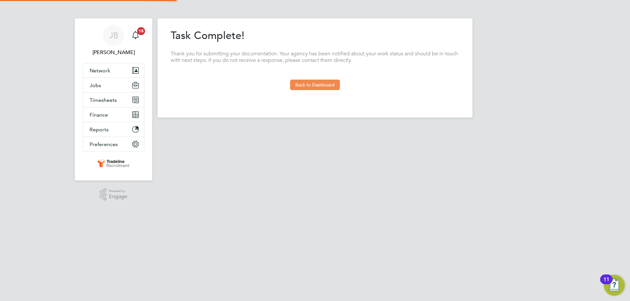
click at [315, 83] on button "Back to Dashboard" at bounding box center [315, 85] width 50 height 10
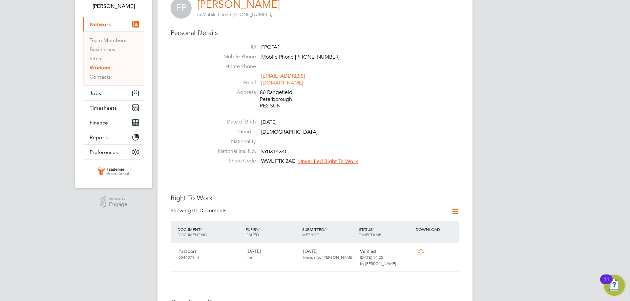
scroll to position [98, 0]
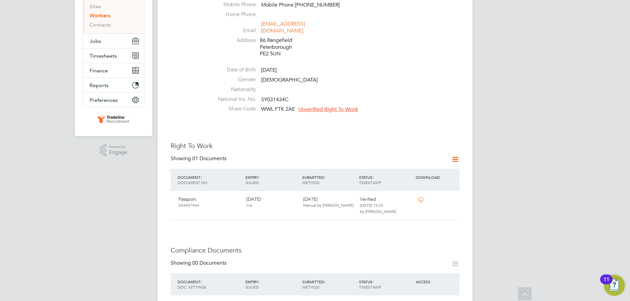
click at [342, 106] on span "Unverified Right To Work" at bounding box center [328, 109] width 60 height 7
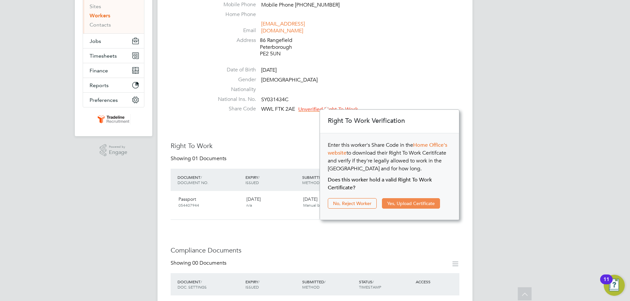
click at [426, 207] on button "Yes, Upload Certificate" at bounding box center [411, 203] width 58 height 10
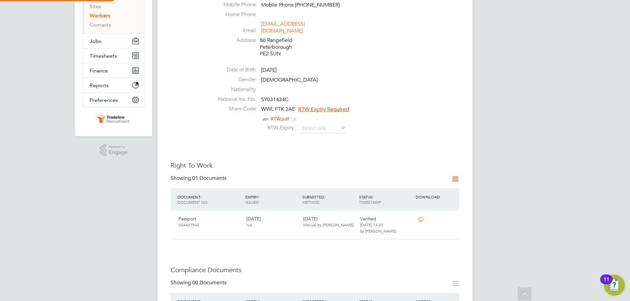
scroll to position [24, 139]
click at [326, 126] on input at bounding box center [322, 129] width 47 height 10
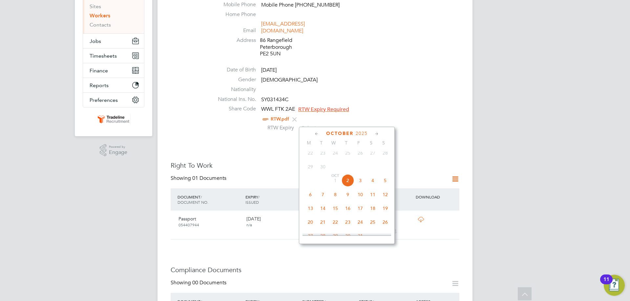
click at [361, 134] on span "2025" at bounding box center [361, 134] width 12 height 6
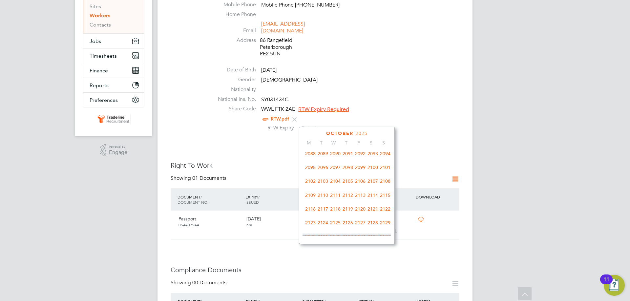
scroll to position [338, 0]
click at [372, 172] on span "2100" at bounding box center [372, 166] width 12 height 12
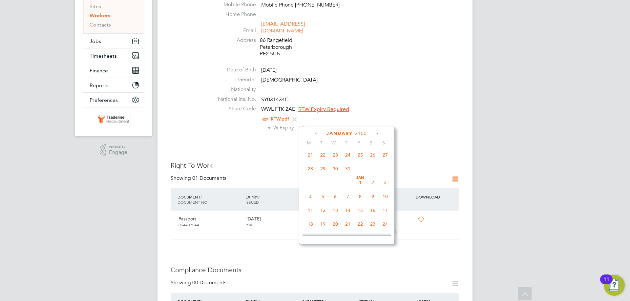
scroll to position [568, 0]
click at [356, 168] on span "Jan" at bounding box center [360, 166] width 12 height 3
type input "01 Jan 2100"
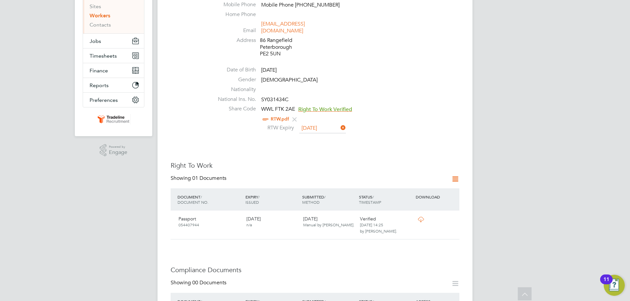
scroll to position [262, 0]
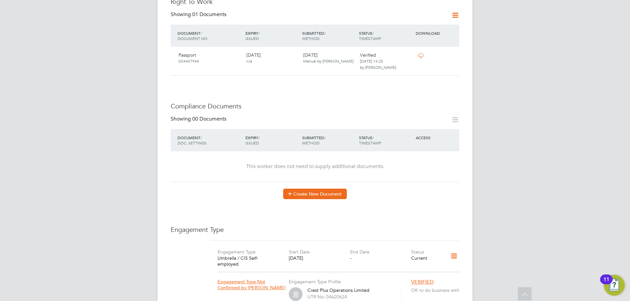
click at [322, 192] on button "Create New Document" at bounding box center [315, 194] width 64 height 10
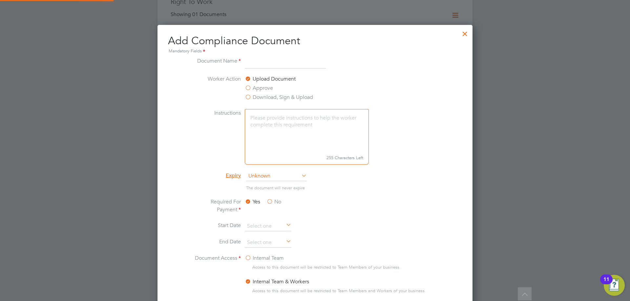
scroll to position [344, 315]
type input "NPORS"
click at [272, 180] on span "Unknown" at bounding box center [276, 177] width 61 height 10
click at [274, 218] on li "Specific date" at bounding box center [276, 220] width 61 height 9
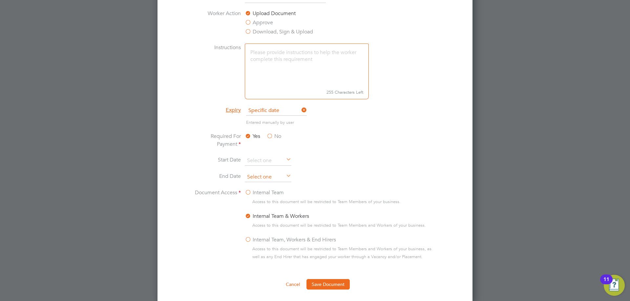
scroll to position [185, 0]
click at [259, 179] on input at bounding box center [268, 177] width 47 height 10
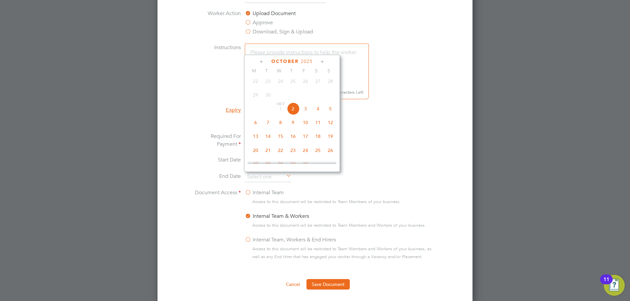
click at [304, 61] on span "2025" at bounding box center [307, 62] width 12 height 6
click at [256, 125] on span "2025" at bounding box center [255, 119] width 12 height 12
click at [310, 116] on span "31" at bounding box center [305, 109] width 12 height 12
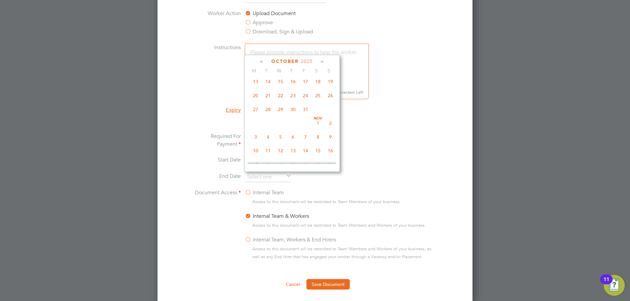
type input "31 Oct 2025"
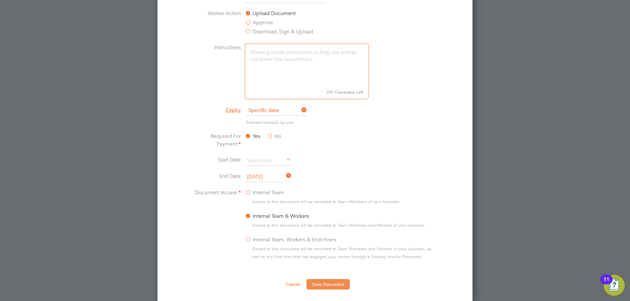
click at [331, 282] on button "Save Document" at bounding box center [327, 284] width 43 height 10
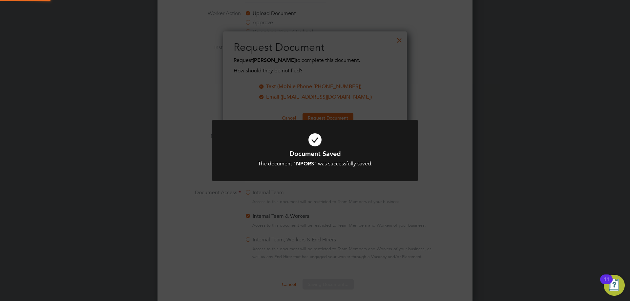
scroll to position [105, 184]
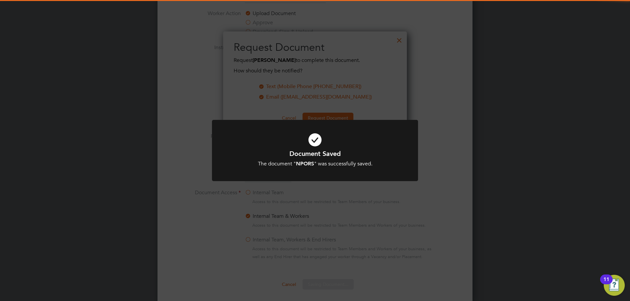
click at [314, 138] on icon at bounding box center [315, 140] width 171 height 26
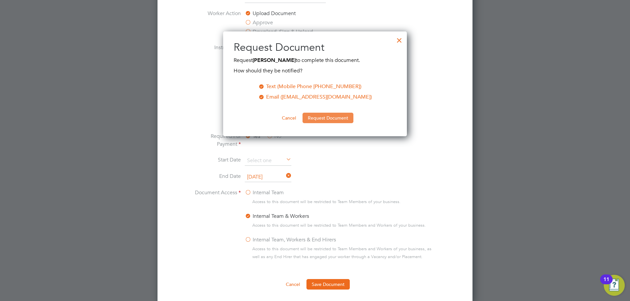
click at [313, 118] on button "Request Document" at bounding box center [327, 118] width 51 height 10
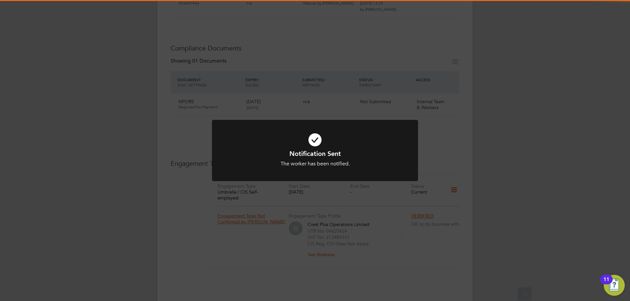
click at [319, 143] on icon at bounding box center [315, 140] width 171 height 26
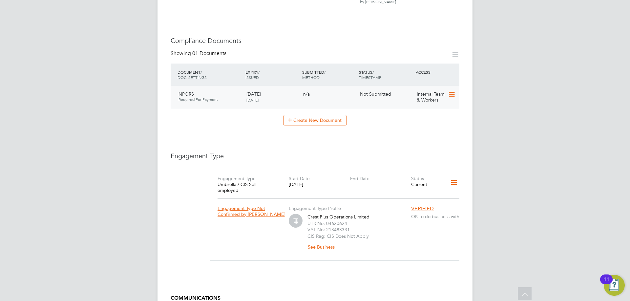
click at [450, 91] on icon at bounding box center [451, 95] width 7 height 8
click at [420, 111] on li "Submit Document" at bounding box center [430, 112] width 49 height 9
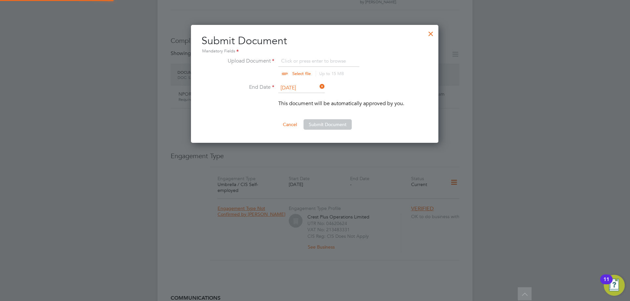
scroll to position [118, 248]
click at [316, 64] on input "file" at bounding box center [307, 67] width 103 height 20
type input "C:\fakepath\NPORSFRONT.jpg"
click at [331, 124] on button "Submit Document" at bounding box center [327, 124] width 48 height 10
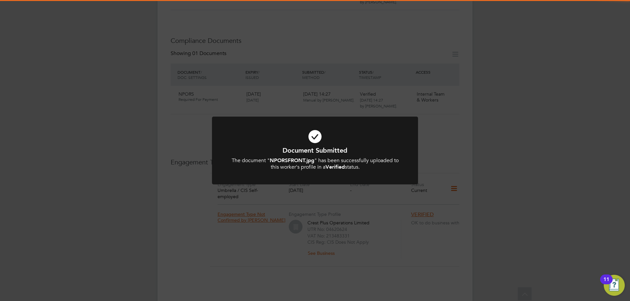
click at [311, 134] on icon at bounding box center [315, 137] width 171 height 26
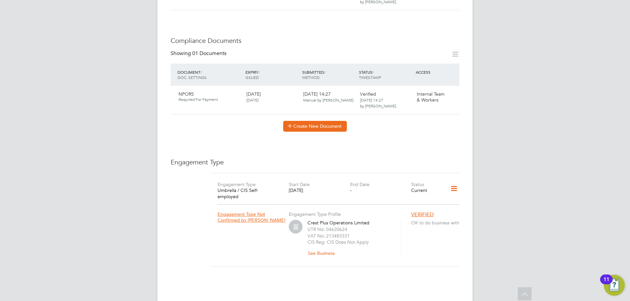
click at [304, 121] on button "Create New Document" at bounding box center [315, 126] width 64 height 10
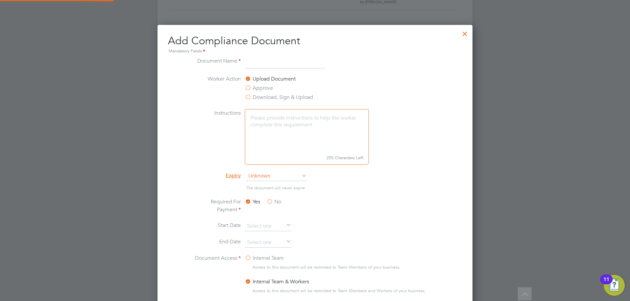
scroll to position [344, 315]
type input "NPORS Back"
click at [284, 178] on span "Unknown" at bounding box center [276, 177] width 61 height 10
click at [268, 216] on li "Specific date" at bounding box center [276, 220] width 61 height 9
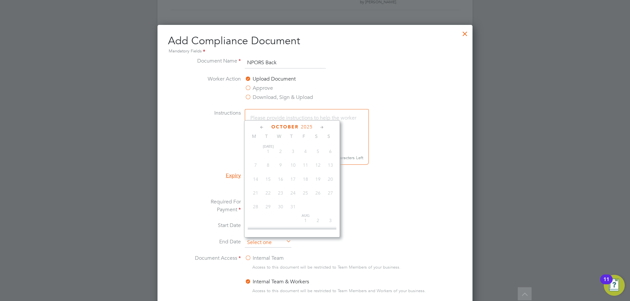
click at [273, 239] on input at bounding box center [268, 243] width 47 height 10
click at [308, 203] on span "31" at bounding box center [305, 197] width 12 height 12
type input "31 Oct 2025"
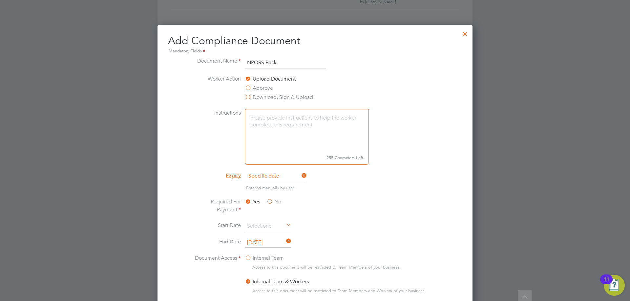
scroll to position [394, 0]
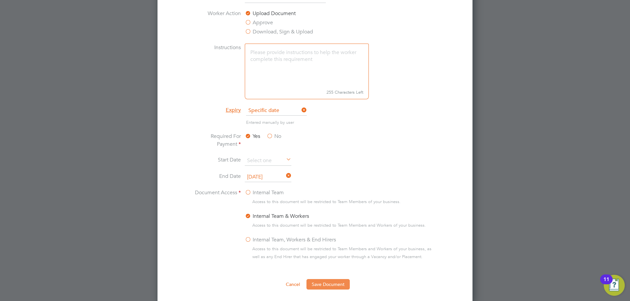
click at [324, 287] on button "Save Document" at bounding box center [327, 284] width 43 height 10
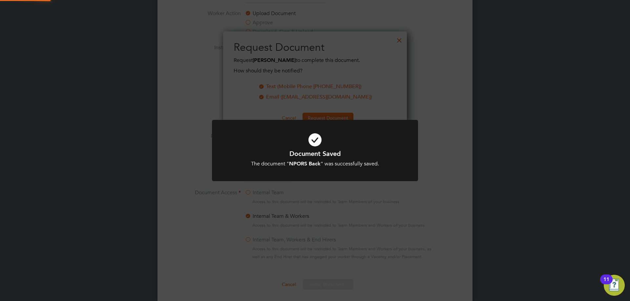
scroll to position [105, 184]
click at [319, 143] on icon at bounding box center [315, 140] width 171 height 26
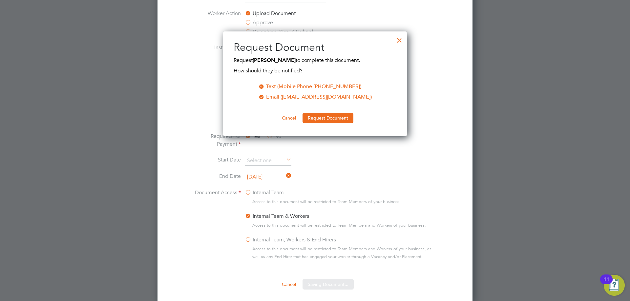
click at [324, 117] on button "Request Document" at bounding box center [327, 118] width 51 height 10
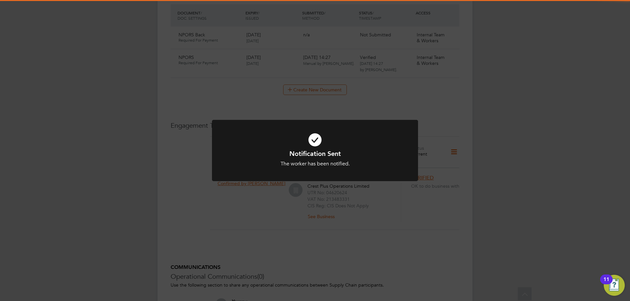
scroll to position [0, 0]
click at [314, 144] on icon at bounding box center [315, 140] width 171 height 26
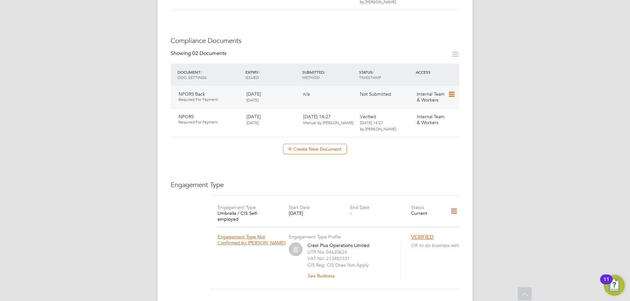
click at [452, 91] on icon at bounding box center [451, 95] width 7 height 8
click at [430, 112] on li "Submit Document" at bounding box center [430, 112] width 49 height 9
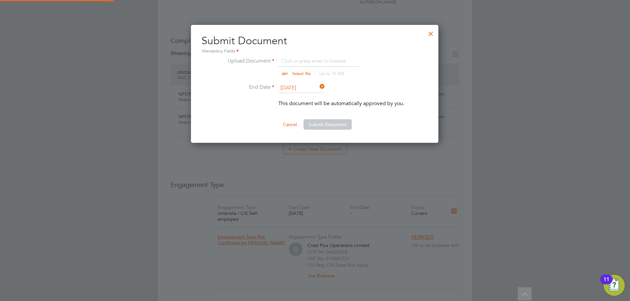
scroll to position [3, 3]
click at [300, 65] on input "file" at bounding box center [307, 67] width 103 height 20
type input "C:\fakepath\NPORSBACK.JPEG"
click at [337, 129] on button "Submit Document" at bounding box center [327, 124] width 48 height 10
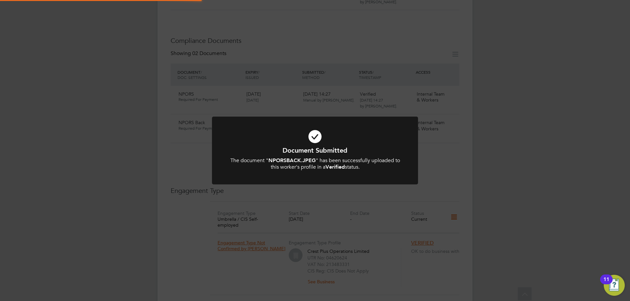
click at [320, 137] on icon at bounding box center [315, 137] width 171 height 26
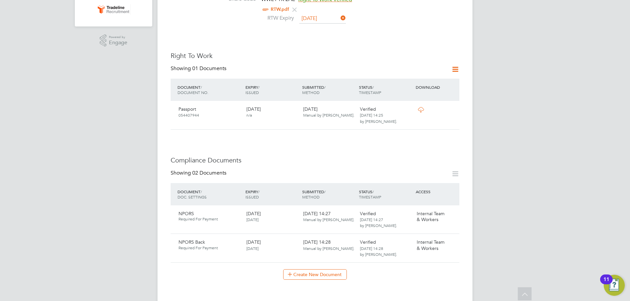
scroll to position [197, 0]
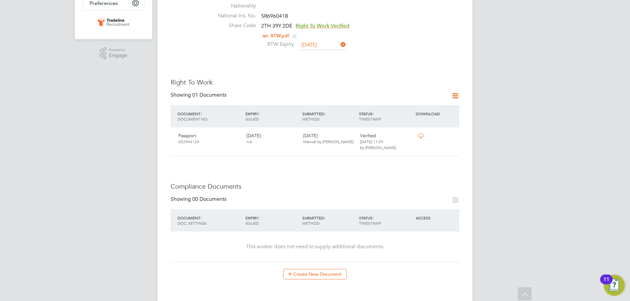
scroll to position [230, 0]
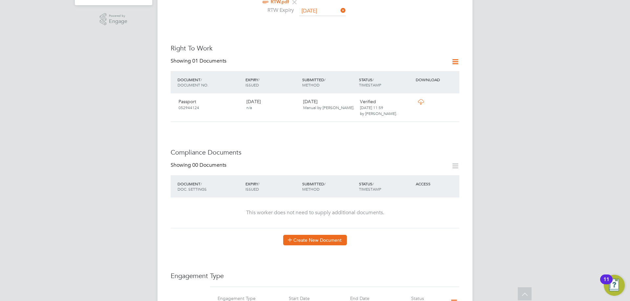
click at [326, 235] on button "Create New Document" at bounding box center [315, 240] width 64 height 10
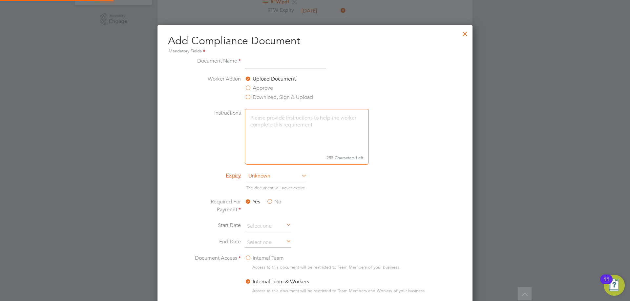
scroll to position [344, 315]
type input "CPCS"
click at [274, 179] on span "Unknown" at bounding box center [276, 177] width 61 height 10
click at [281, 222] on li "Specific date" at bounding box center [276, 220] width 61 height 9
click at [267, 245] on input at bounding box center [268, 243] width 47 height 10
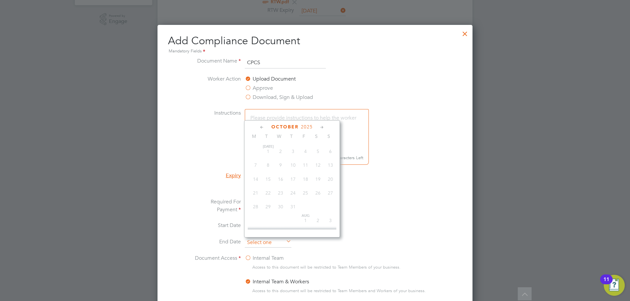
scroll to position [185, 0]
click at [304, 127] on span "2025" at bounding box center [307, 127] width 12 height 6
click at [284, 192] on span "2027" at bounding box center [280, 185] width 12 height 12
click at [293, 187] on span "30" at bounding box center [293, 185] width 12 height 12
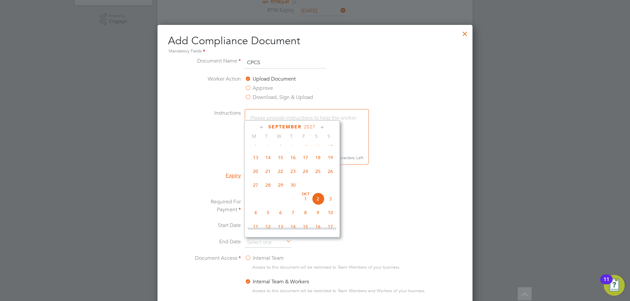
type input "30 Sep 2027"
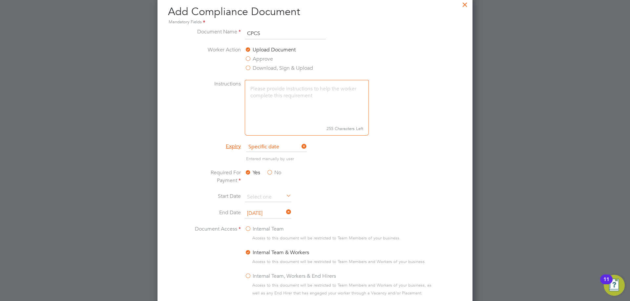
scroll to position [295, 0]
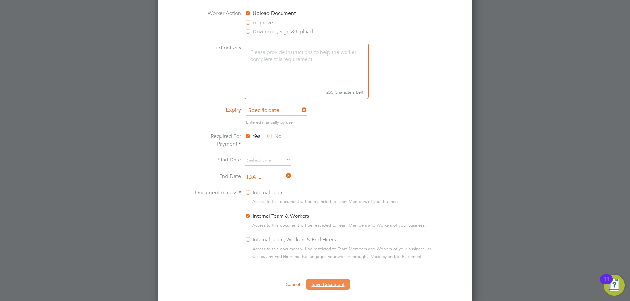
click at [329, 285] on button "Save Document" at bounding box center [327, 284] width 43 height 10
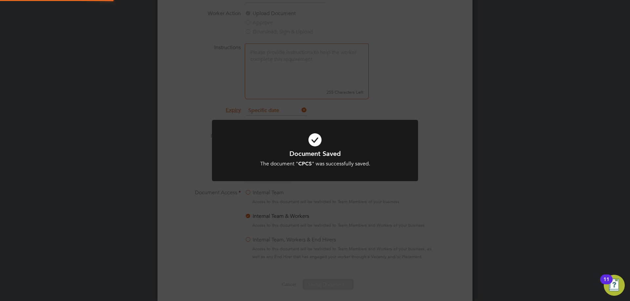
click at [318, 146] on icon at bounding box center [315, 140] width 171 height 26
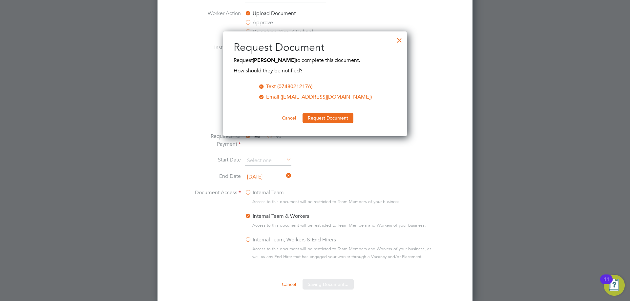
scroll to position [105, 184]
click at [315, 119] on button "Request Document" at bounding box center [327, 118] width 51 height 10
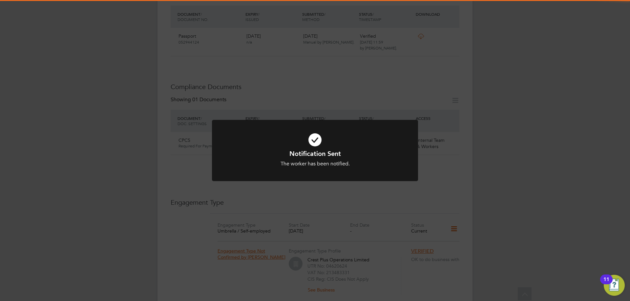
click at [314, 141] on icon at bounding box center [315, 140] width 171 height 26
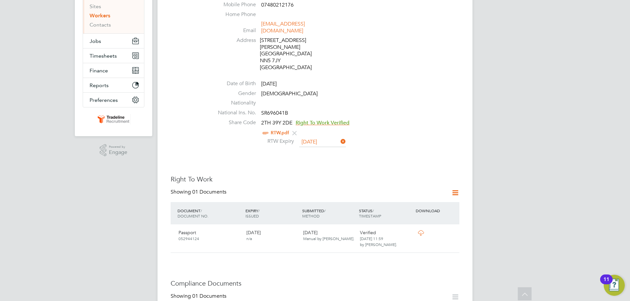
scroll to position [295, 0]
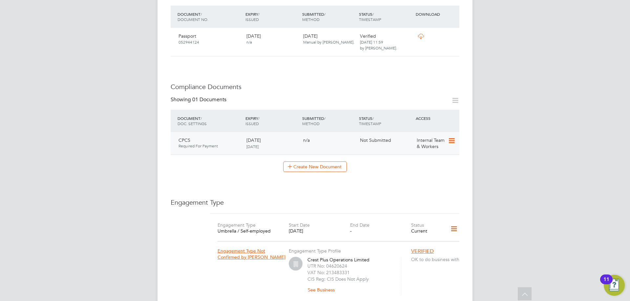
click at [450, 137] on icon at bounding box center [451, 141] width 7 height 8
click at [424, 154] on li "Submit Document" at bounding box center [430, 152] width 49 height 9
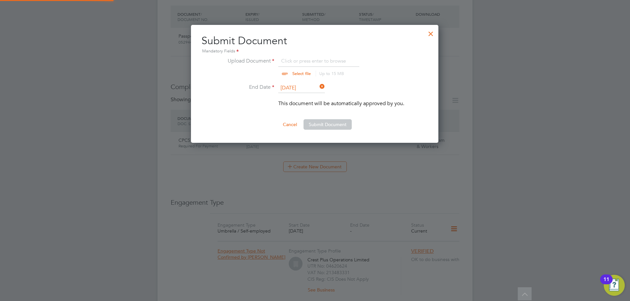
scroll to position [118, 248]
click at [293, 60] on input "file" at bounding box center [307, 67] width 103 height 20
type input "C:\fakepath\CPCS.jpg"
click at [345, 124] on button "Submit Document" at bounding box center [327, 124] width 48 height 10
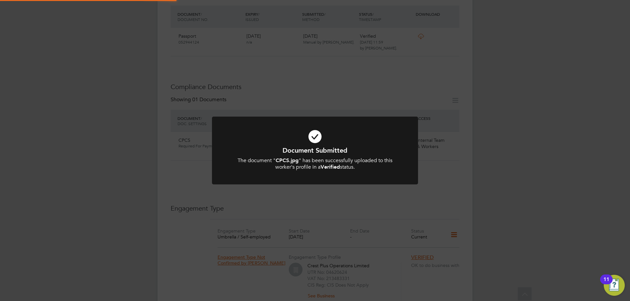
click at [311, 136] on icon at bounding box center [315, 137] width 171 height 26
